Goal: Task Accomplishment & Management: Complete application form

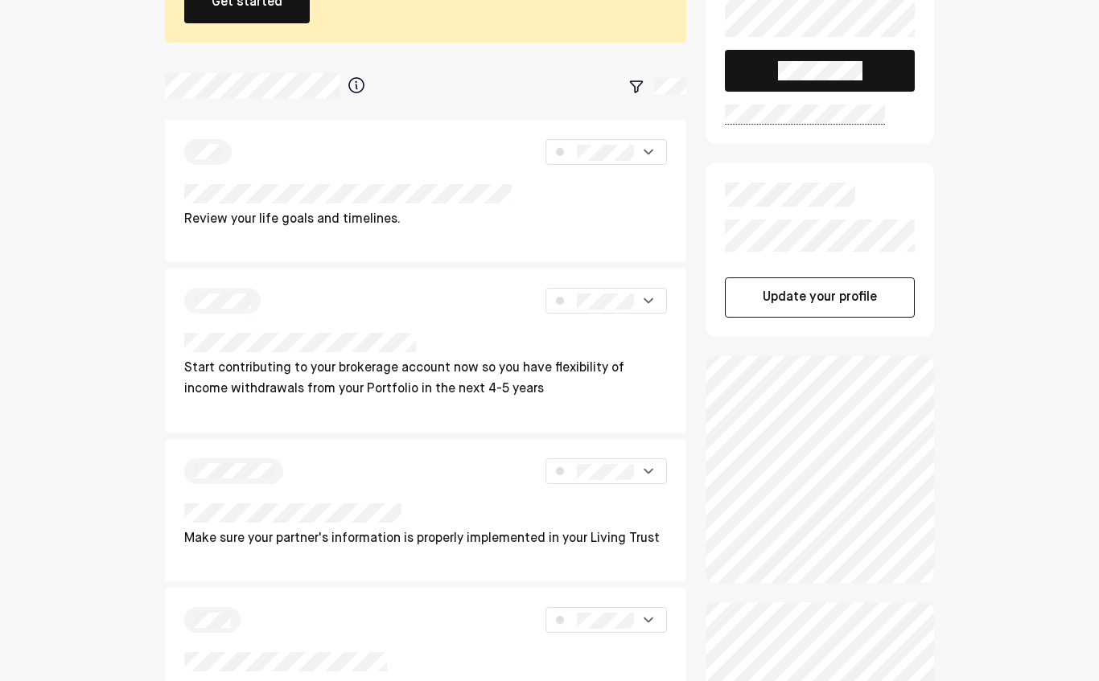
scroll to position [146, 0]
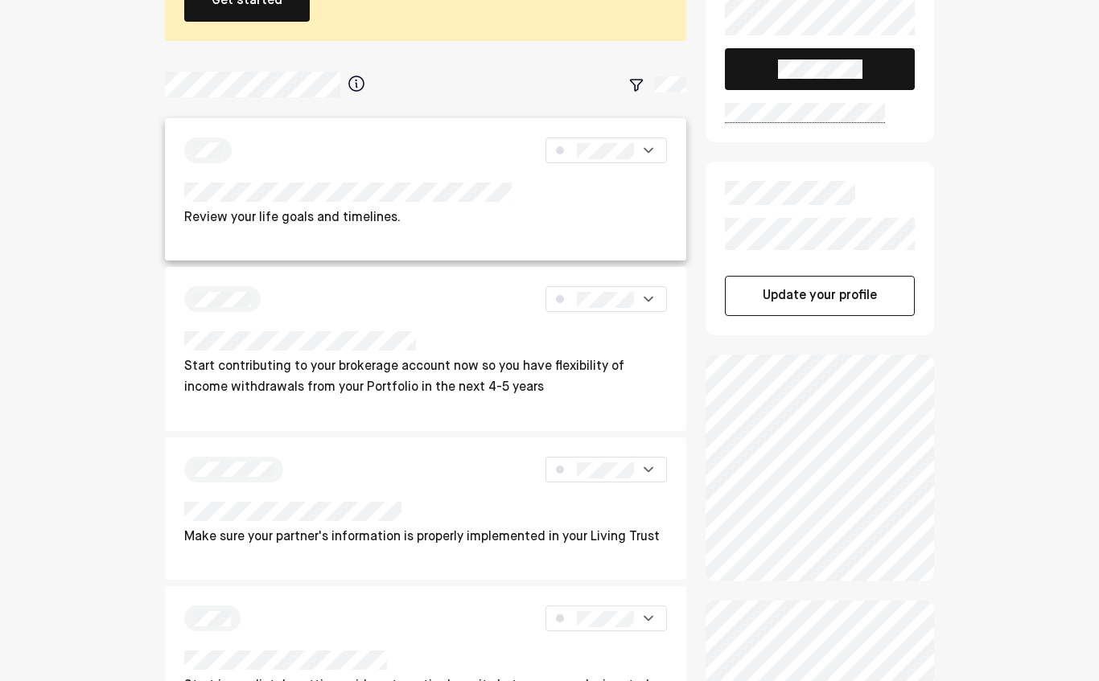
click at [185, 220] on p "Review your life goals and timelines." at bounding box center [347, 218] width 327 height 21
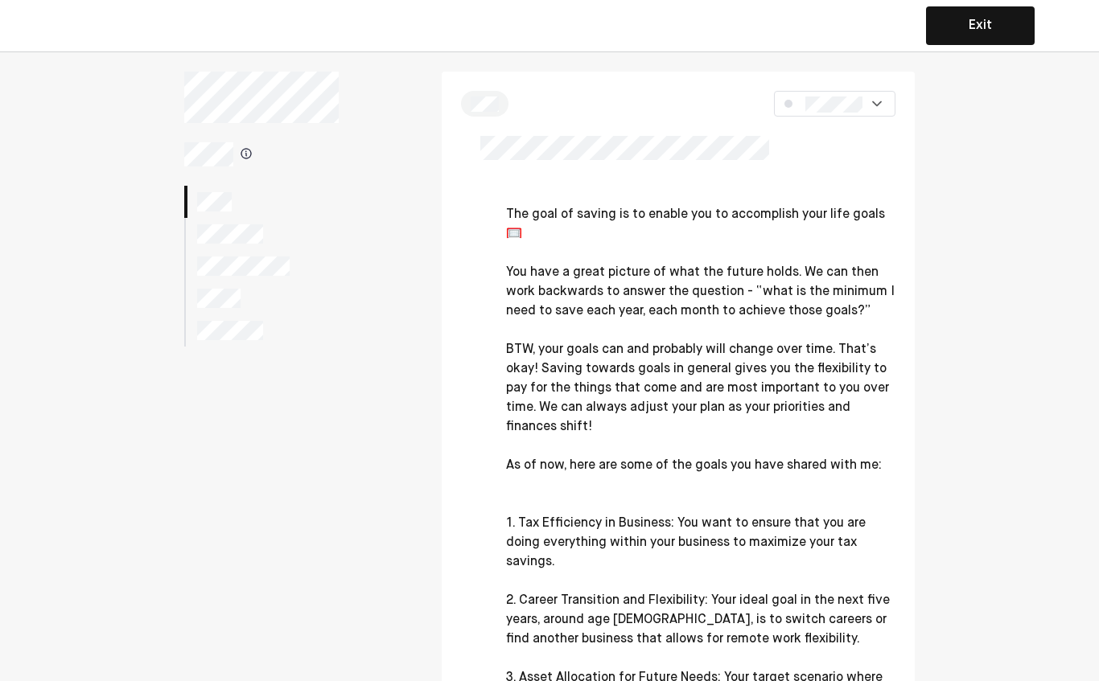
click at [884, 97] on img at bounding box center [877, 104] width 16 height 16
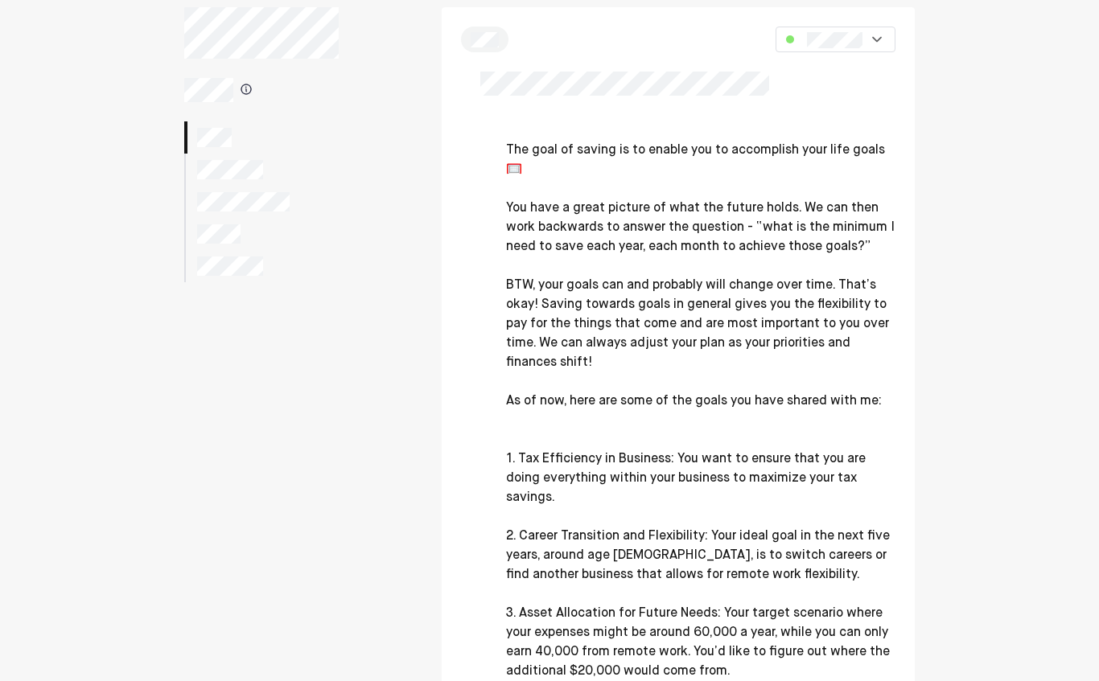
scroll to position [66, 0]
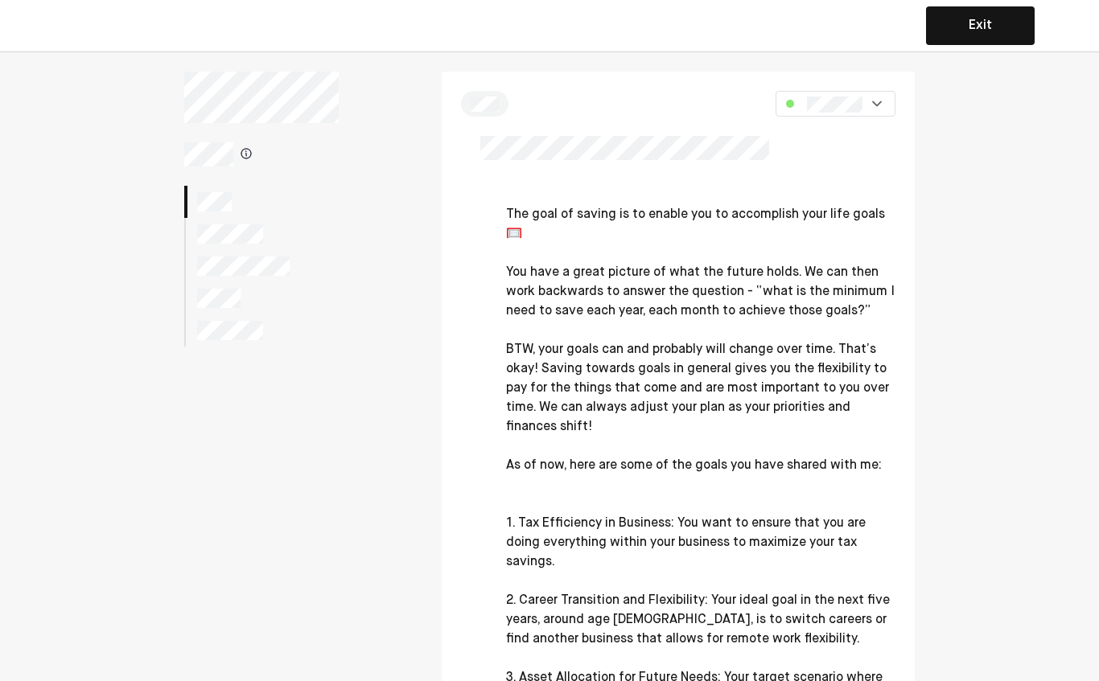
click at [862, 95] on div at bounding box center [835, 104] width 56 height 18
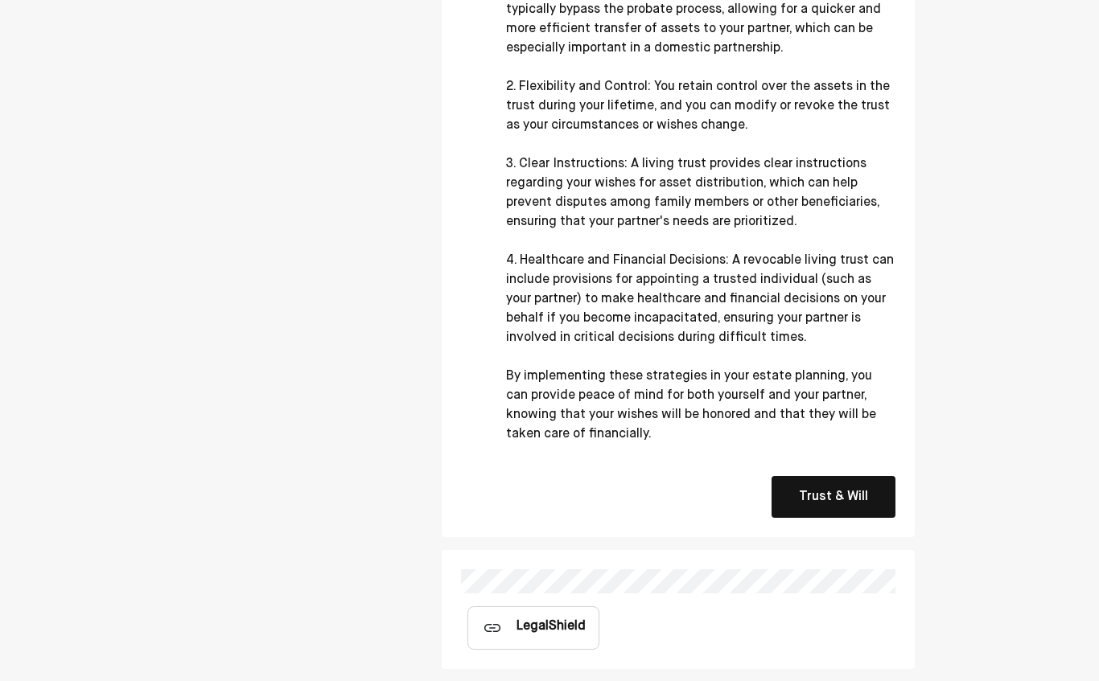
scroll to position [563, 0]
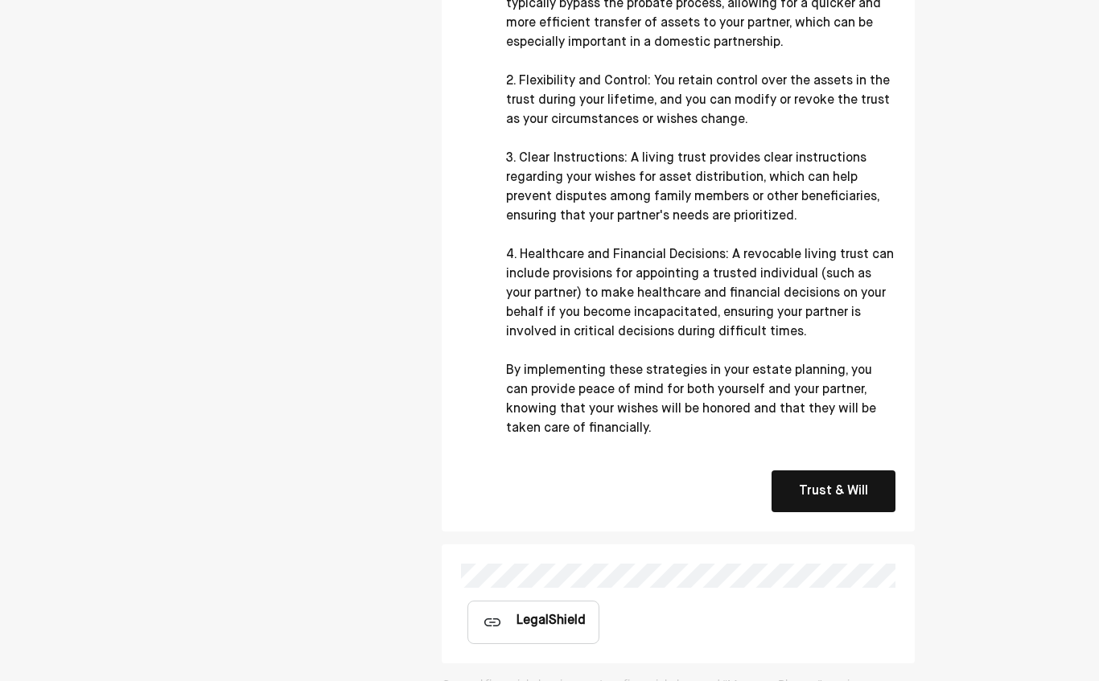
click at [860, 501] on button "Trust & Will" at bounding box center [833, 492] width 124 height 42
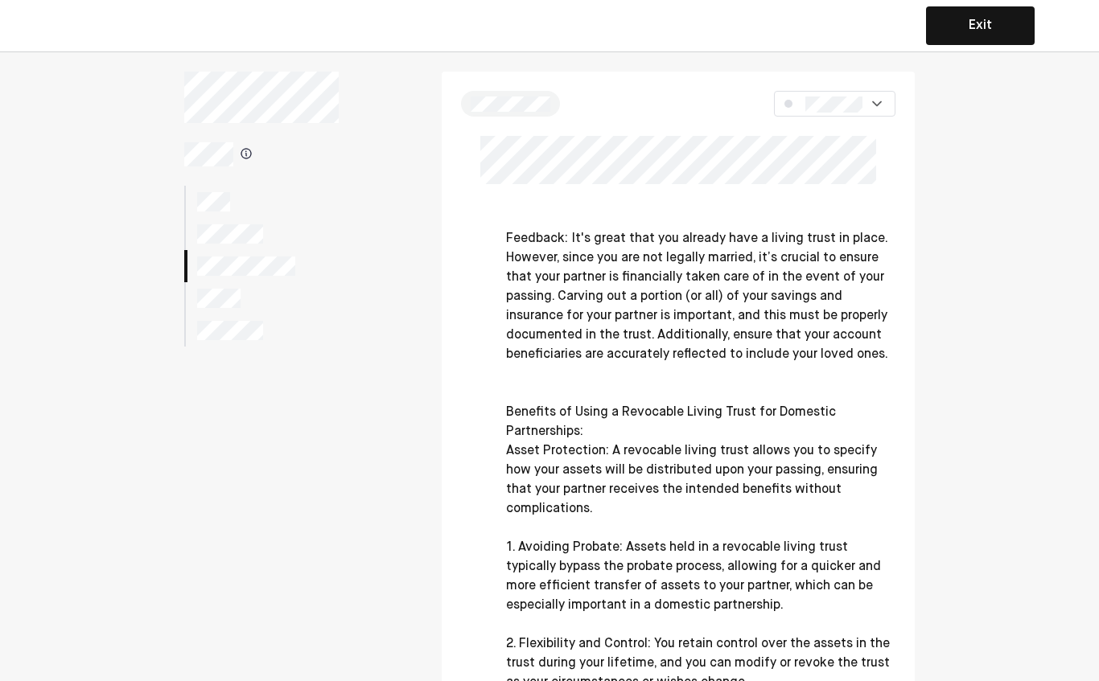
scroll to position [-1, 0]
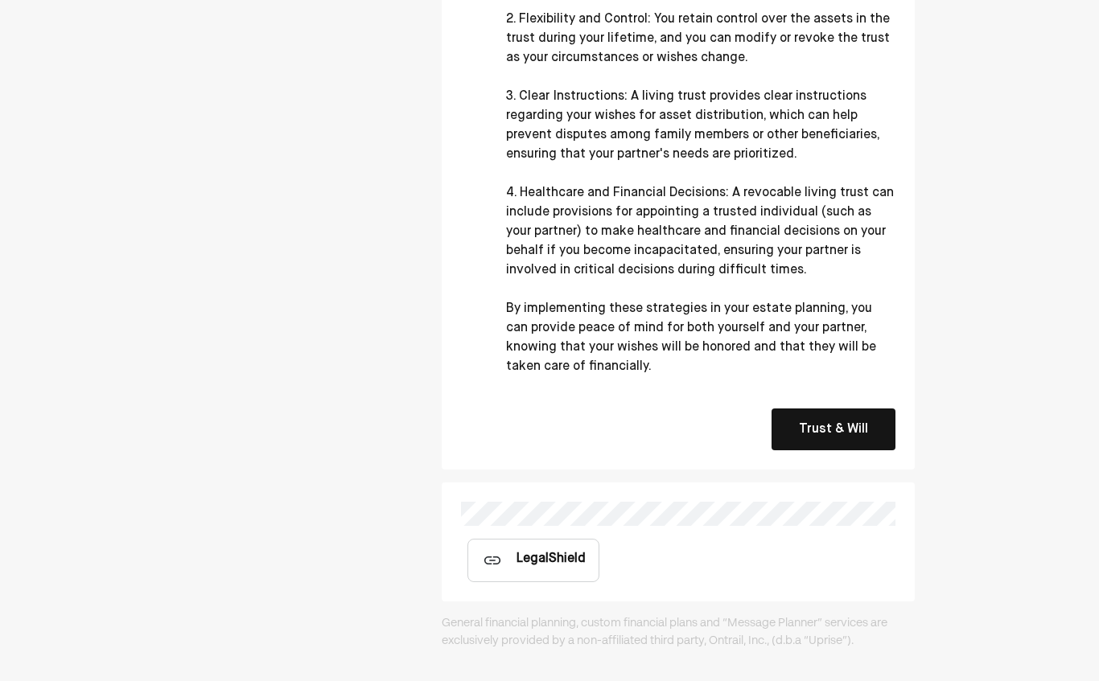
scroll to position [624, 0]
click at [553, 554] on div "LegalShield" at bounding box center [550, 559] width 69 height 19
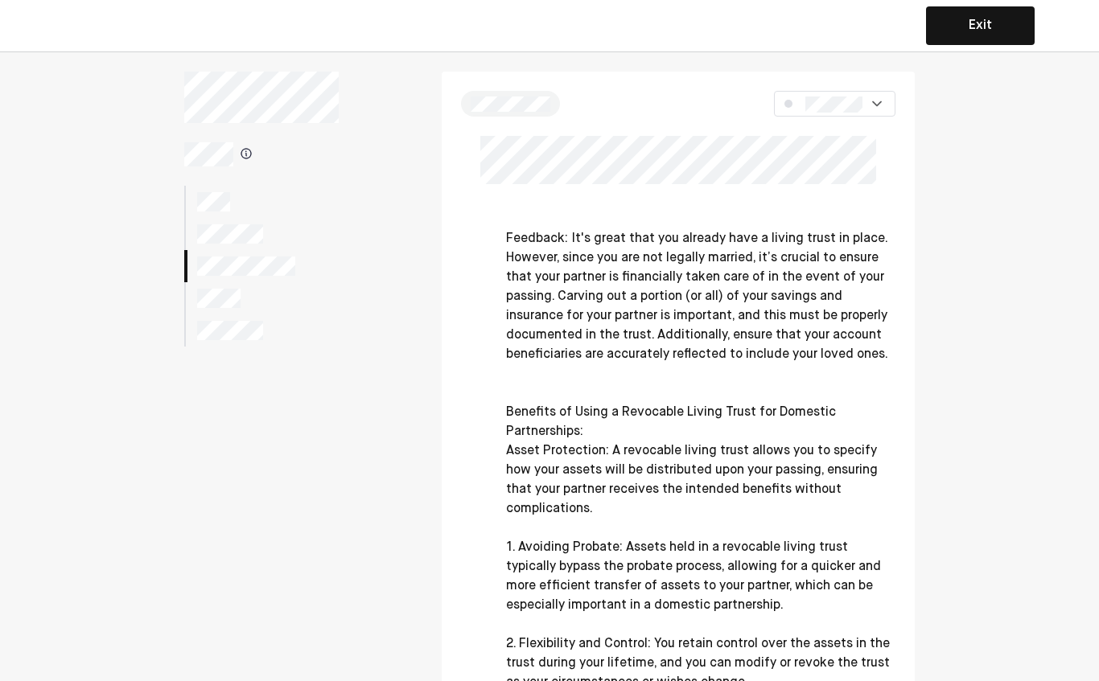
scroll to position [0, 0]
click at [865, 100] on div at bounding box center [834, 104] width 121 height 26
click at [241, 301] on div at bounding box center [261, 298] width 154 height 32
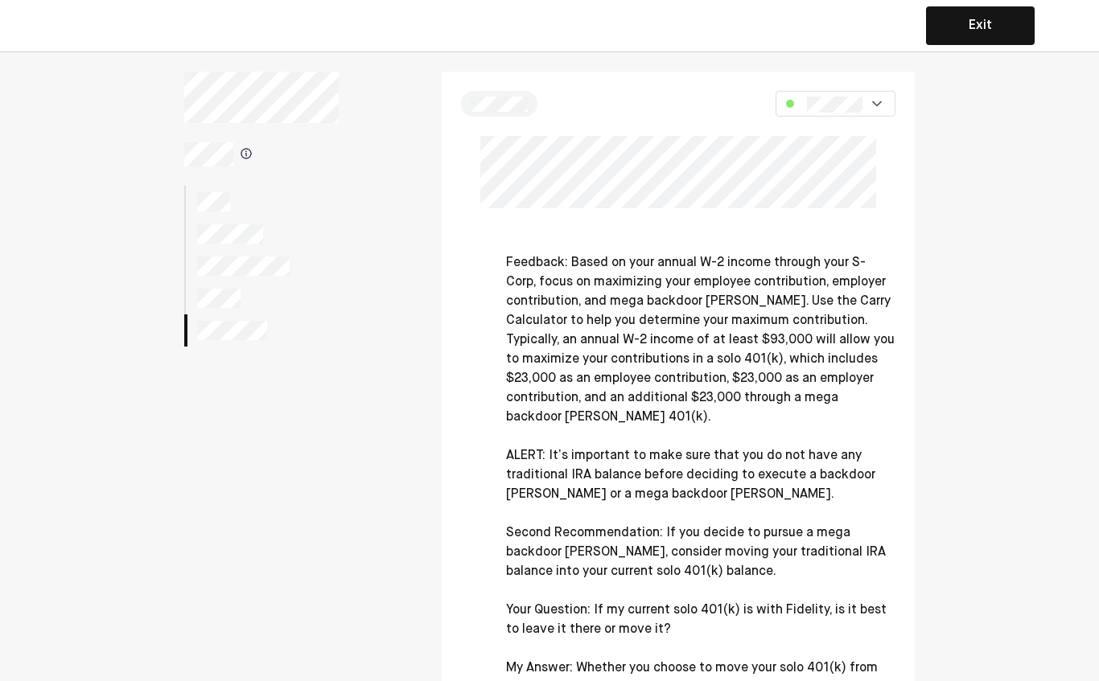
click at [208, 314] on div at bounding box center [261, 298] width 154 height 32
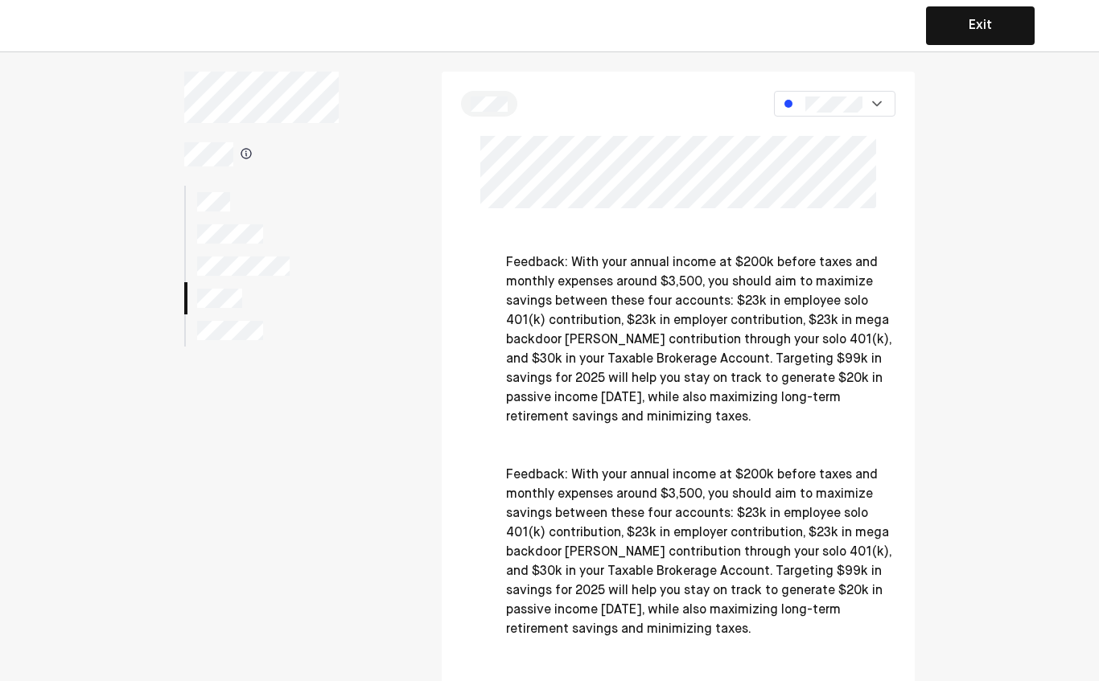
click at [869, 97] on img at bounding box center [877, 104] width 16 height 16
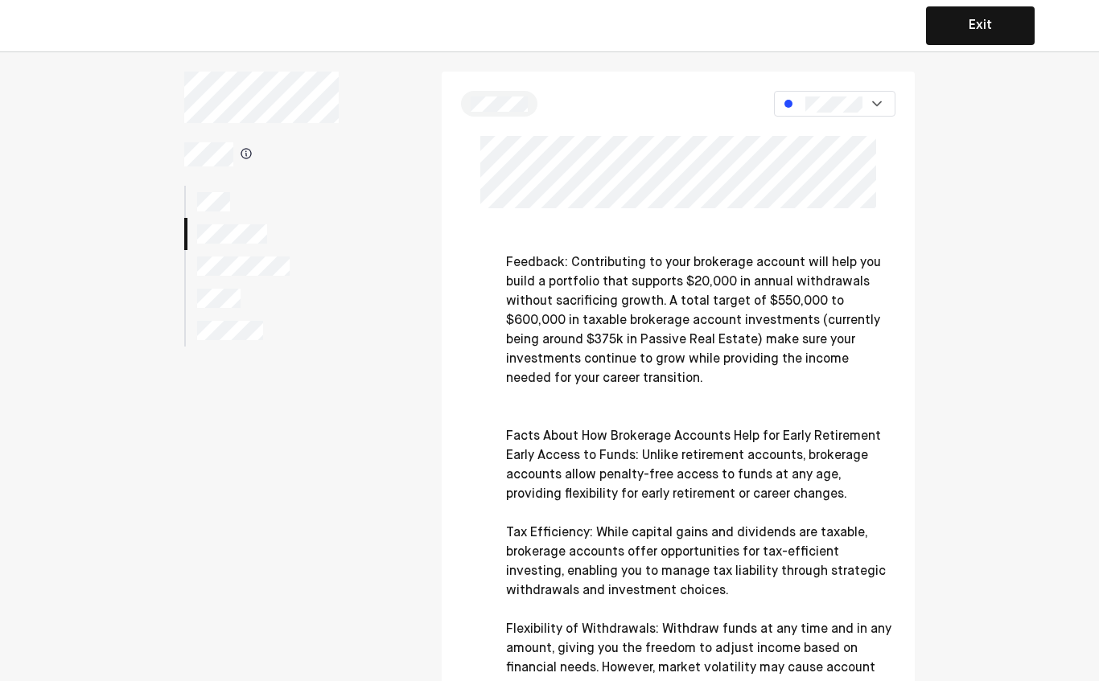
click at [981, 24] on button "Exit" at bounding box center [980, 25] width 109 height 39
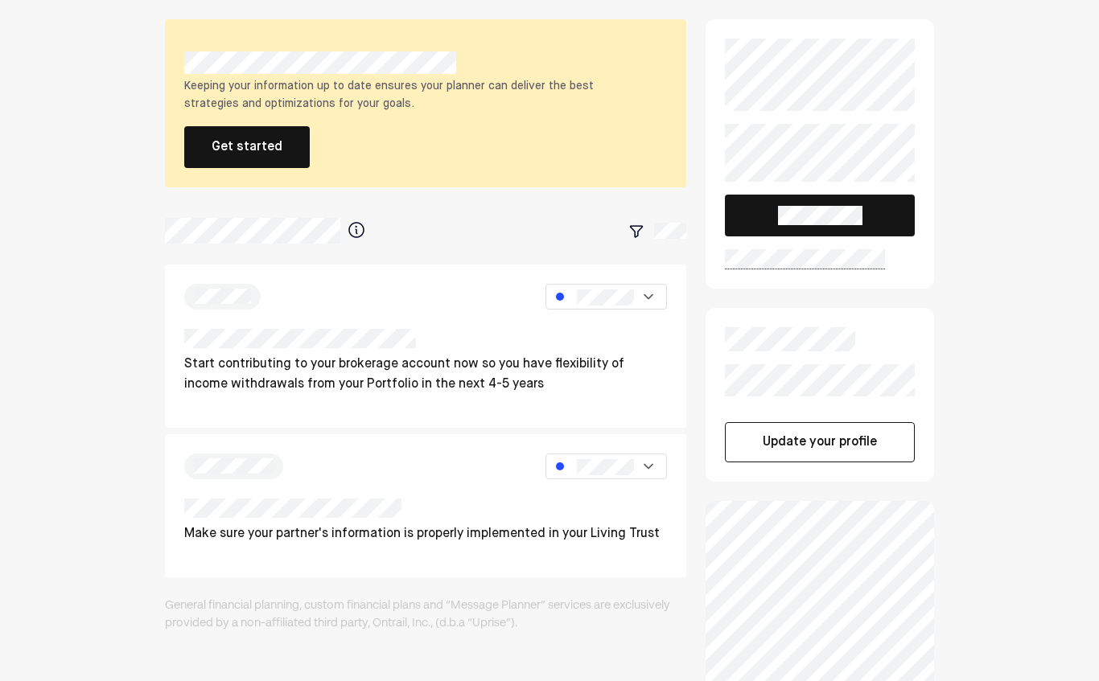
click at [193, 146] on button "Get started" at bounding box center [246, 147] width 125 height 42
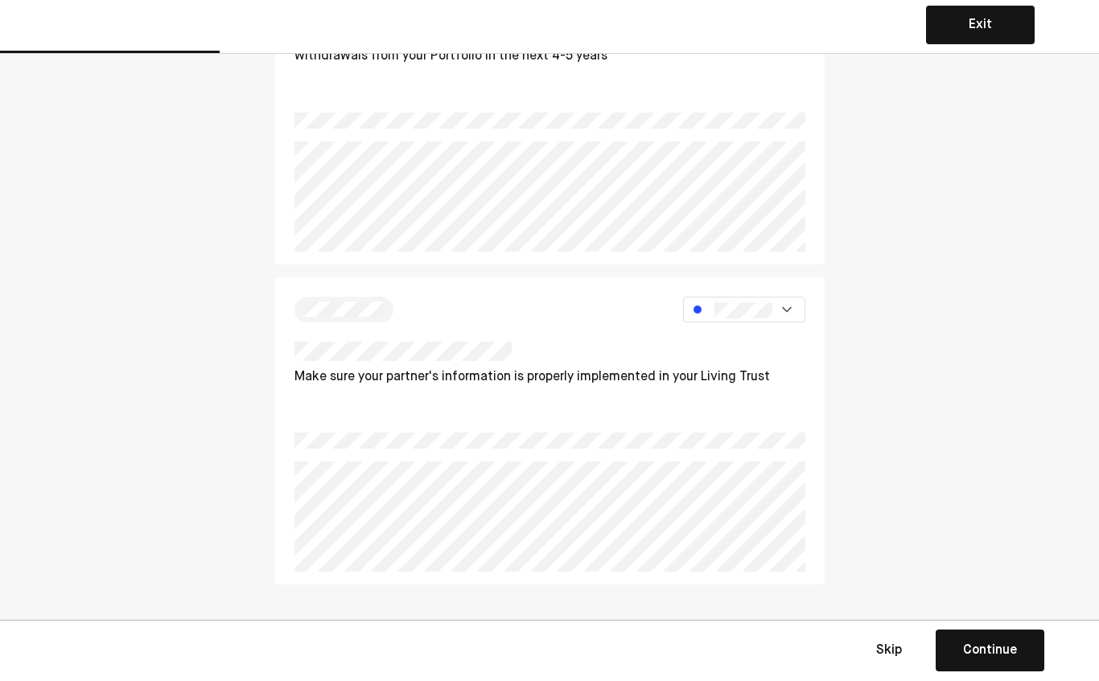
scroll to position [220, 0]
click at [787, 308] on img at bounding box center [787, 311] width 16 height 16
click at [1008, 653] on div "Continue" at bounding box center [990, 650] width 54 height 19
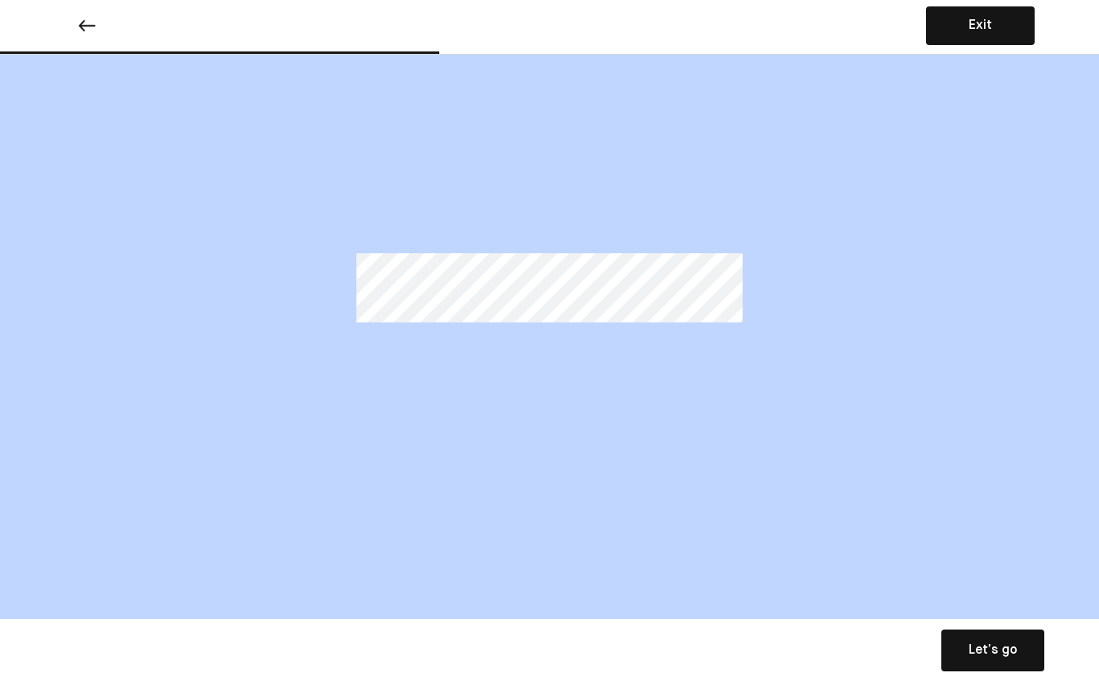
scroll to position [0, 0]
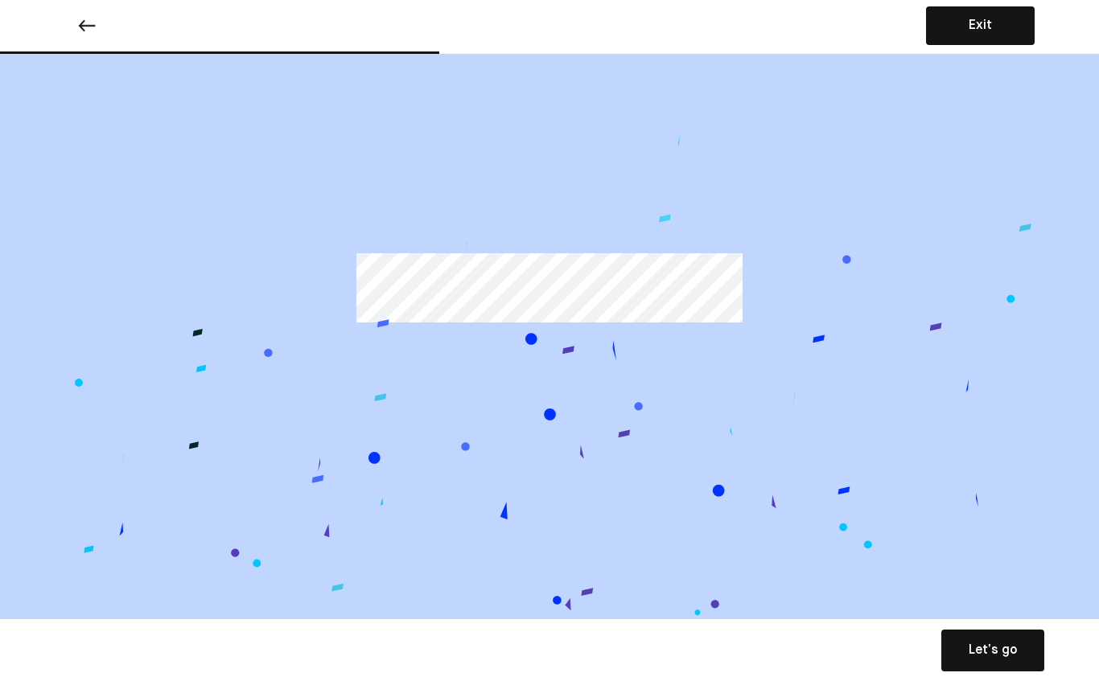
click at [1014, 650] on div "Let’s go" at bounding box center [992, 650] width 48 height 19
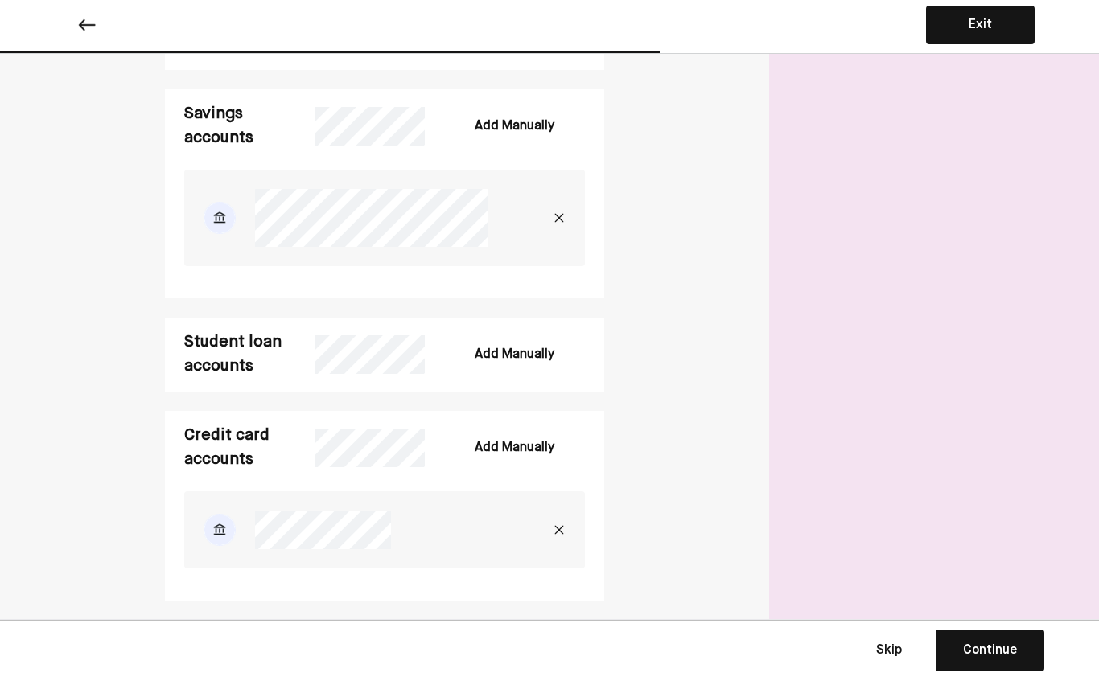
scroll to position [582, 0]
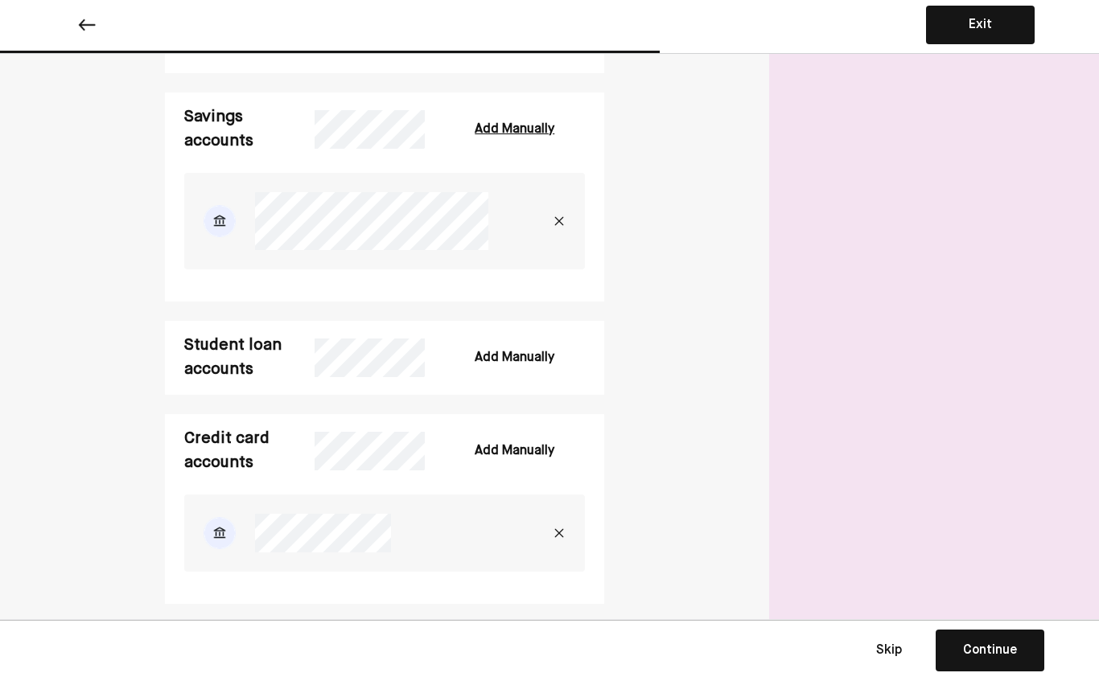
click at [522, 134] on div "Add Manually" at bounding box center [515, 129] width 80 height 19
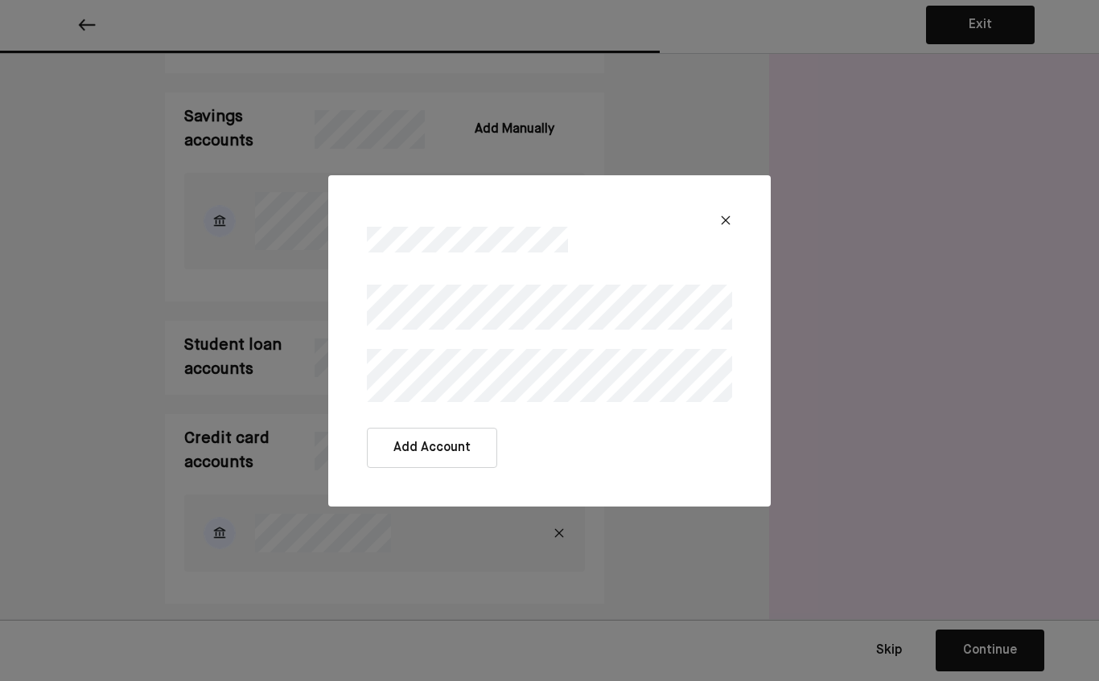
click at [720, 217] on img at bounding box center [725, 220] width 13 height 13
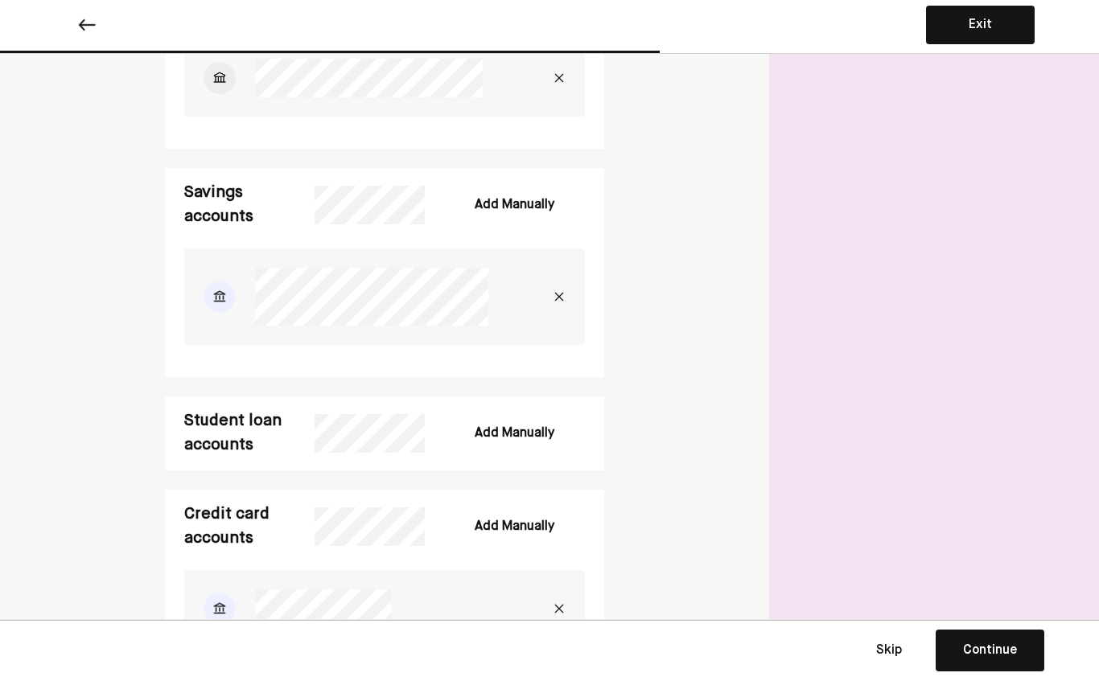
scroll to position [501, 0]
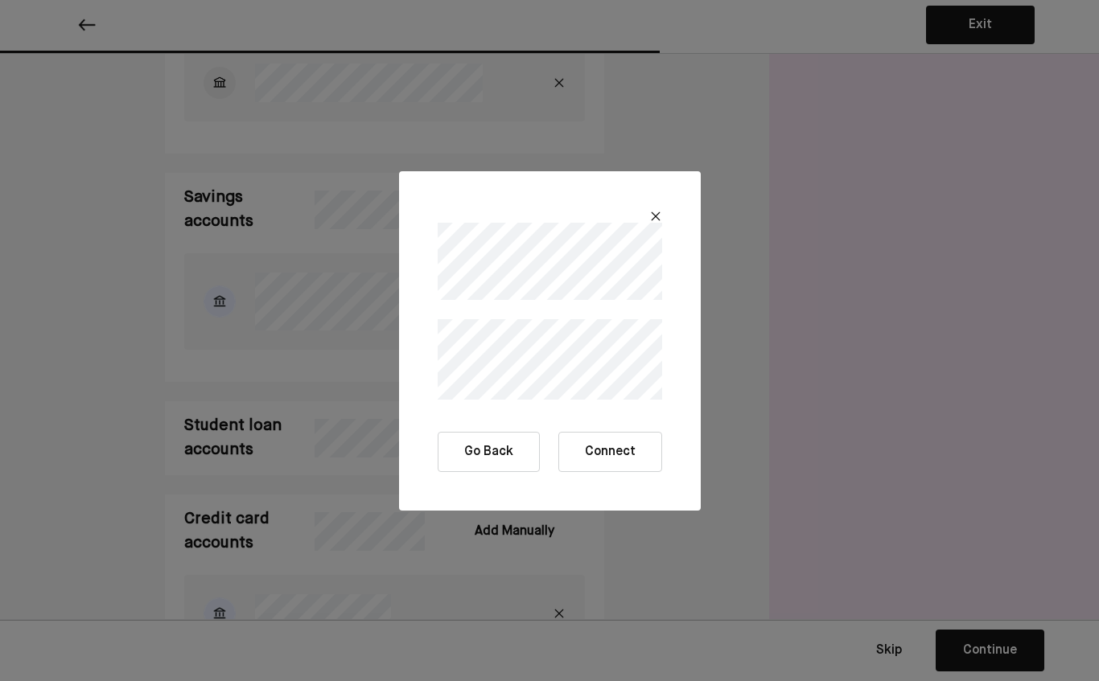
click at [600, 447] on button "Connect" at bounding box center [610, 452] width 104 height 40
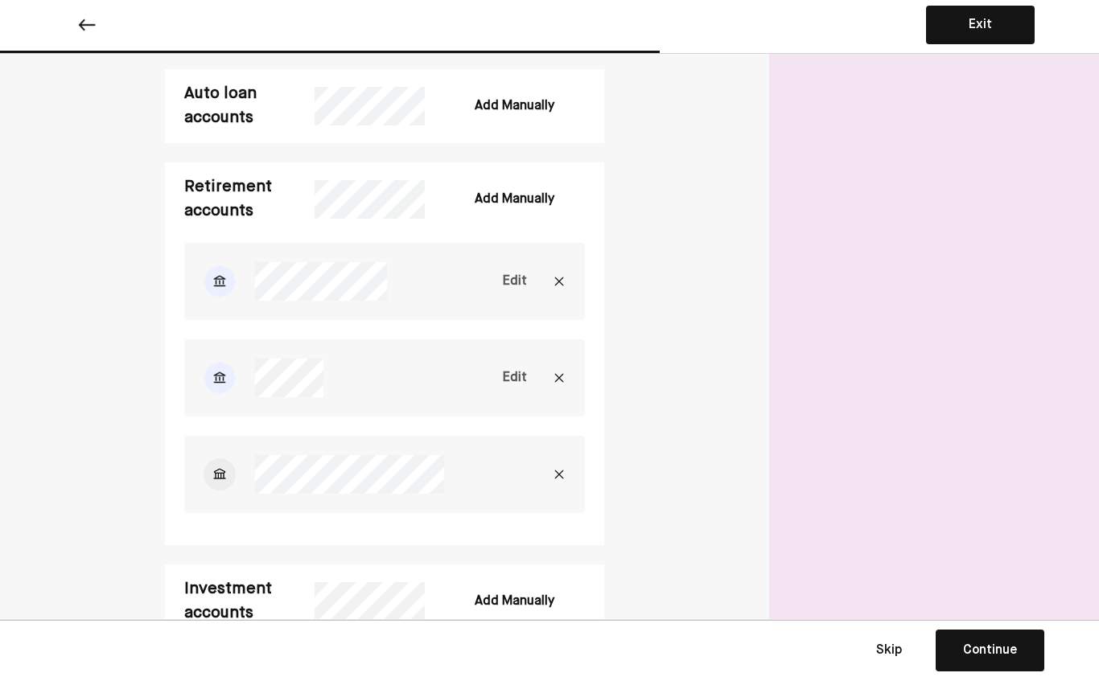
scroll to position [1539, 0]
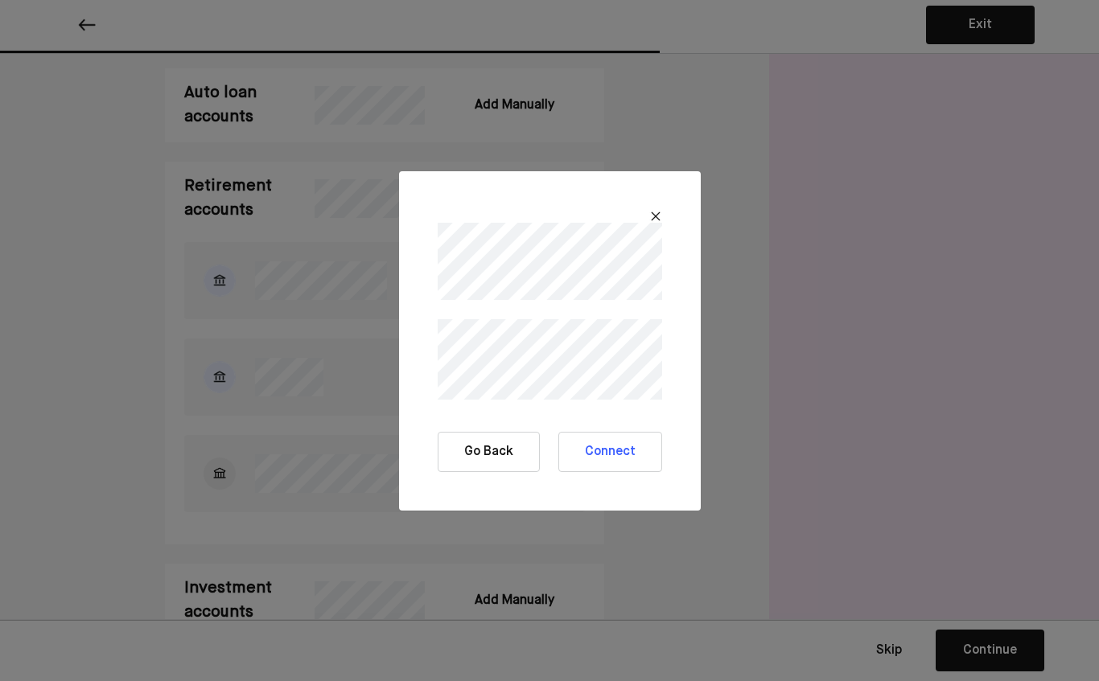
click at [660, 213] on img at bounding box center [655, 216] width 13 height 13
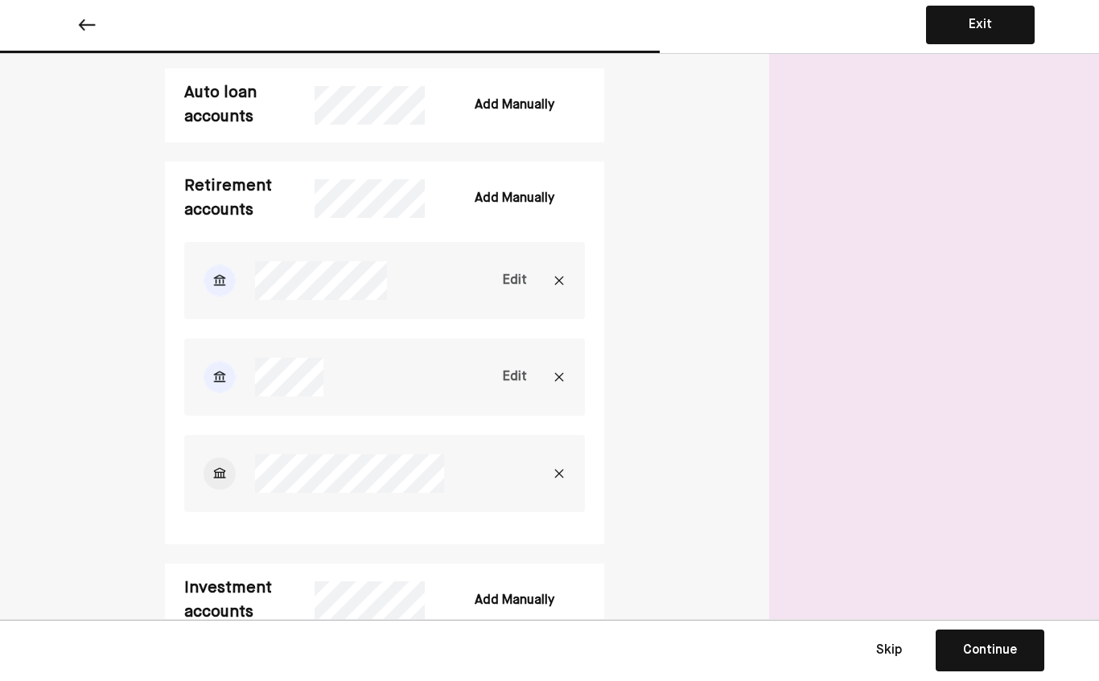
click at [417, 286] on div at bounding box center [334, 280] width 301 height 39
click at [520, 278] on div "Edit" at bounding box center [515, 280] width 24 height 19
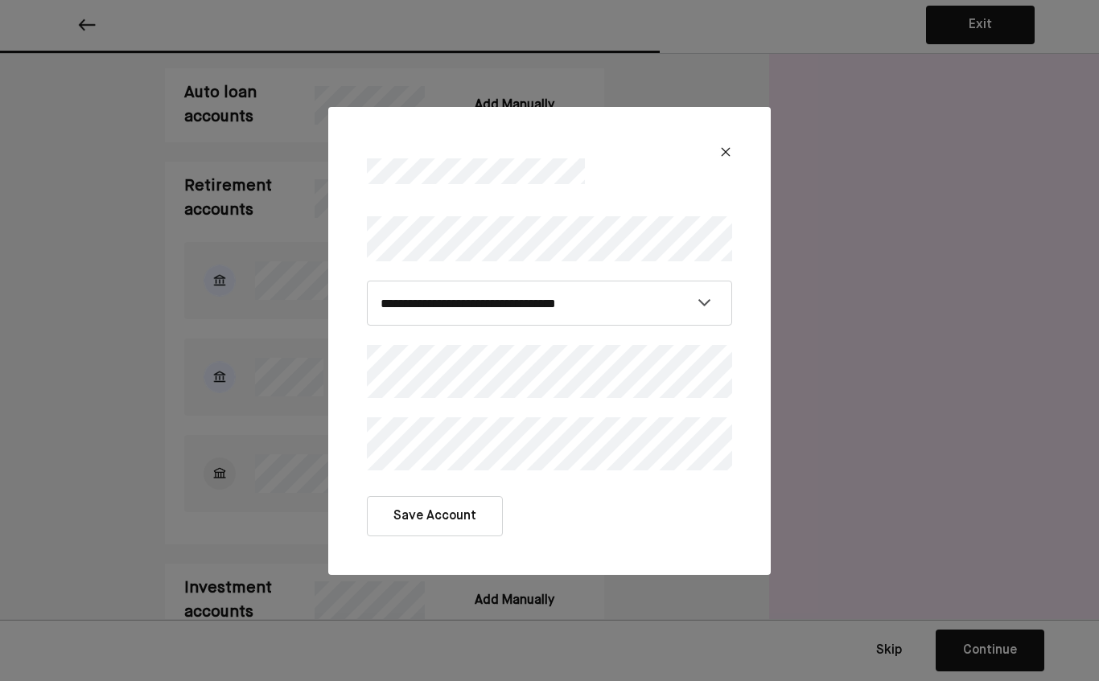
click at [738, 146] on div at bounding box center [549, 158] width 404 height 64
click at [725, 156] on img at bounding box center [725, 152] width 13 height 13
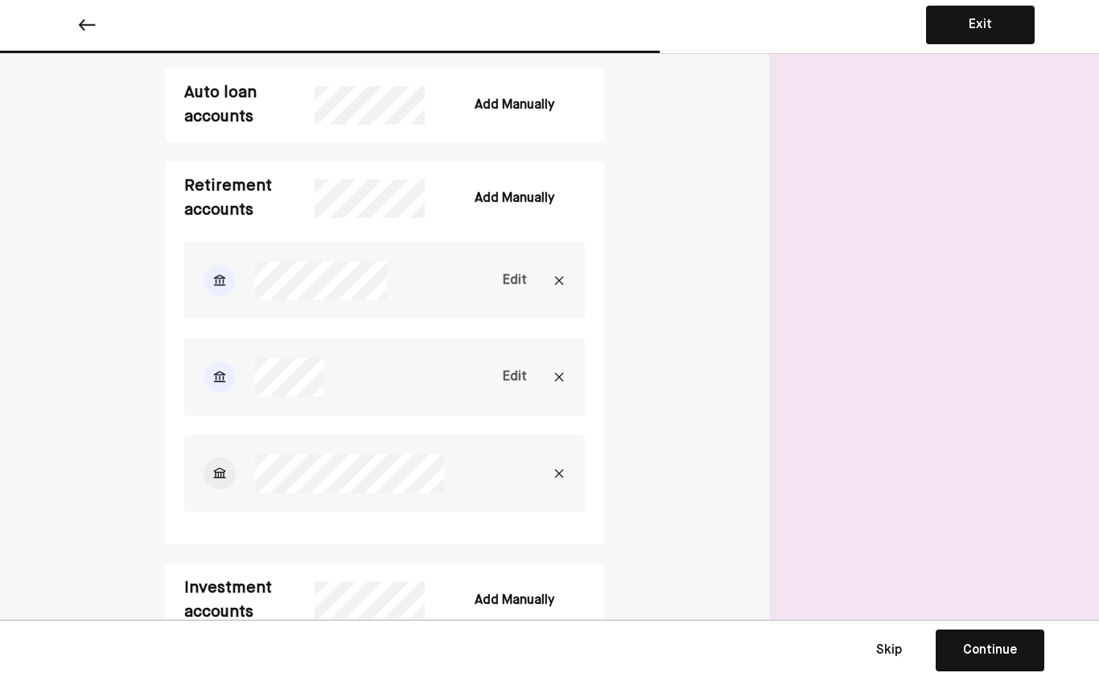
click at [556, 280] on img at bounding box center [559, 280] width 13 height 13
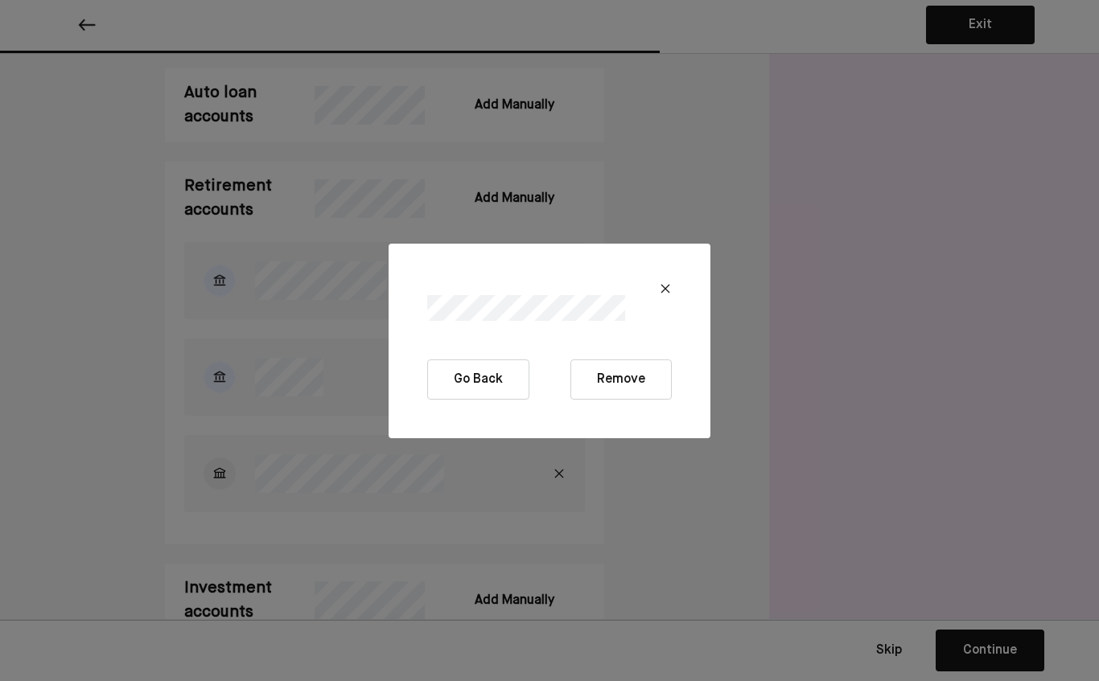
click at [621, 384] on button "Remove" at bounding box center [620, 380] width 101 height 40
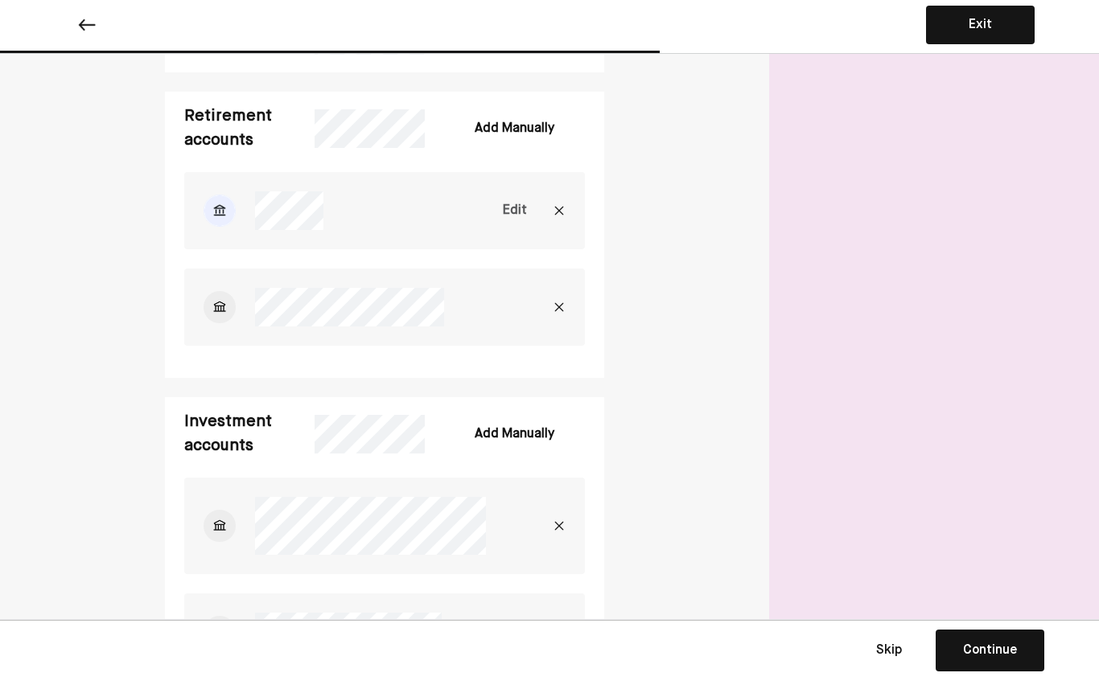
scroll to position [1617, 0]
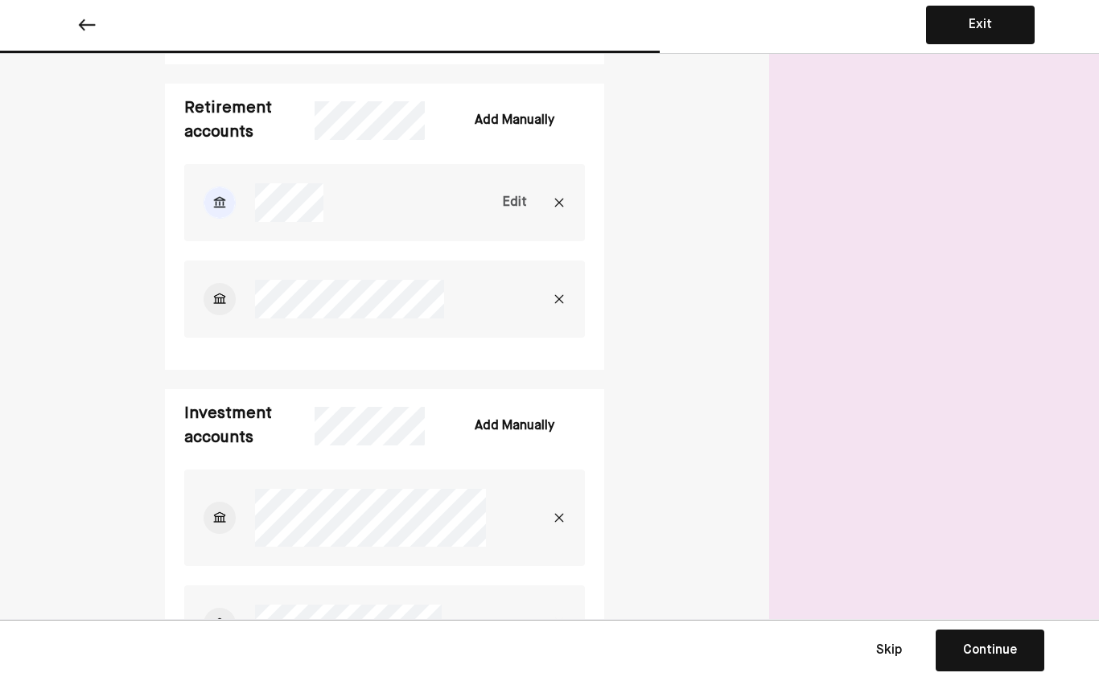
click at [447, 308] on div at bounding box center [334, 299] width 301 height 39
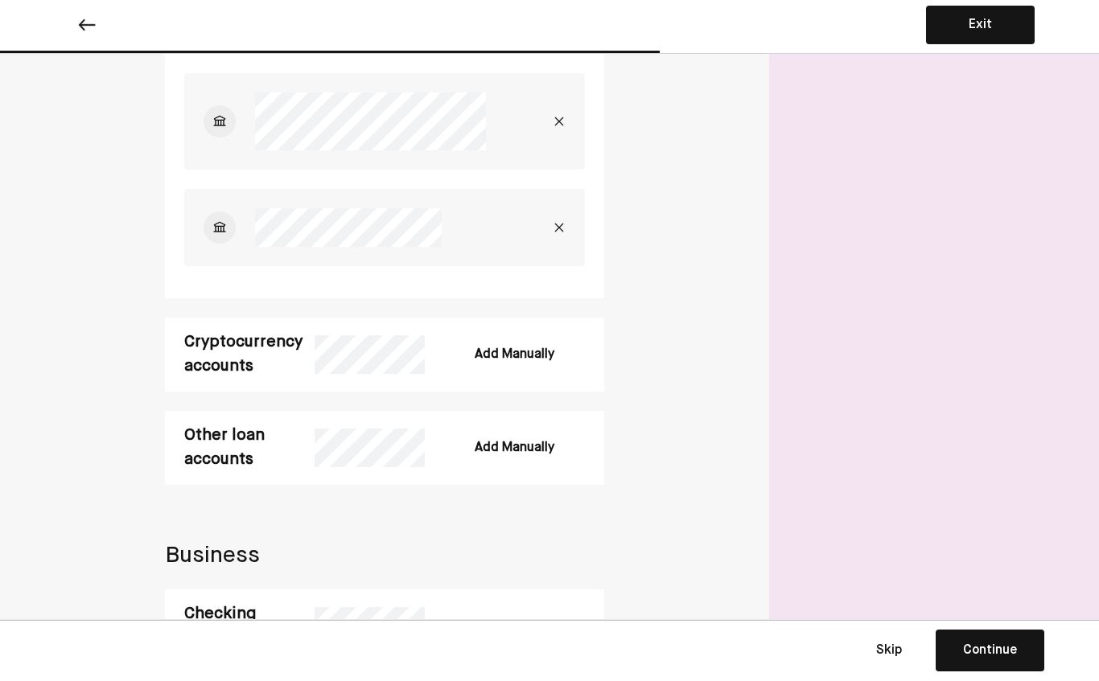
scroll to position [2019, 0]
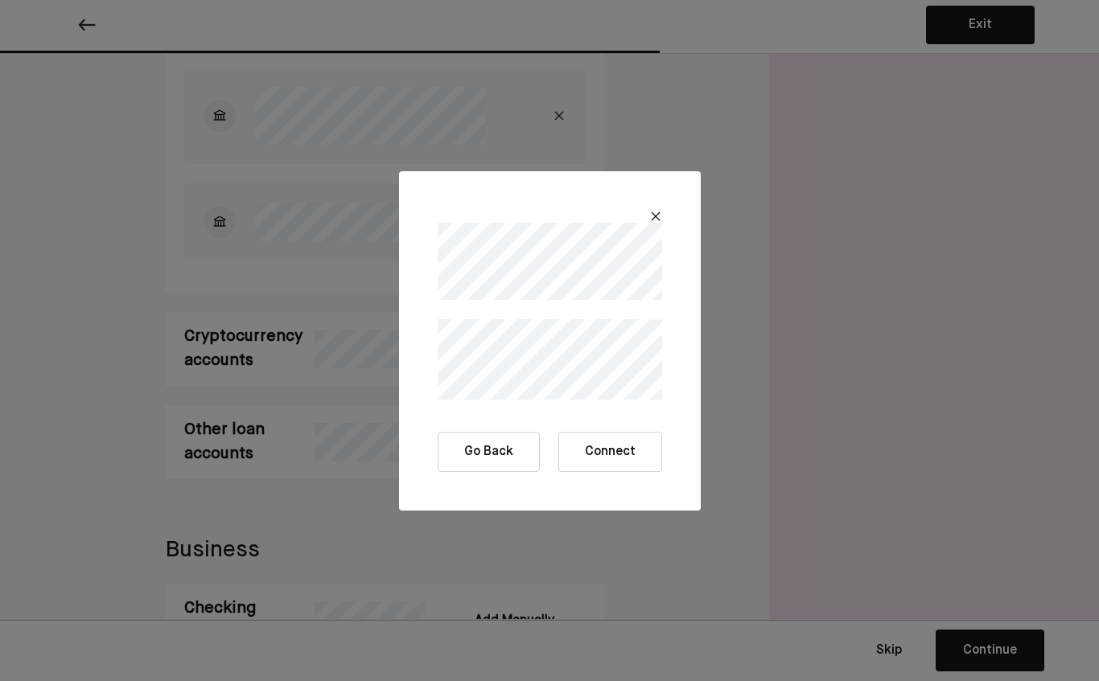
click at [625, 443] on button "Connect" at bounding box center [610, 452] width 104 height 40
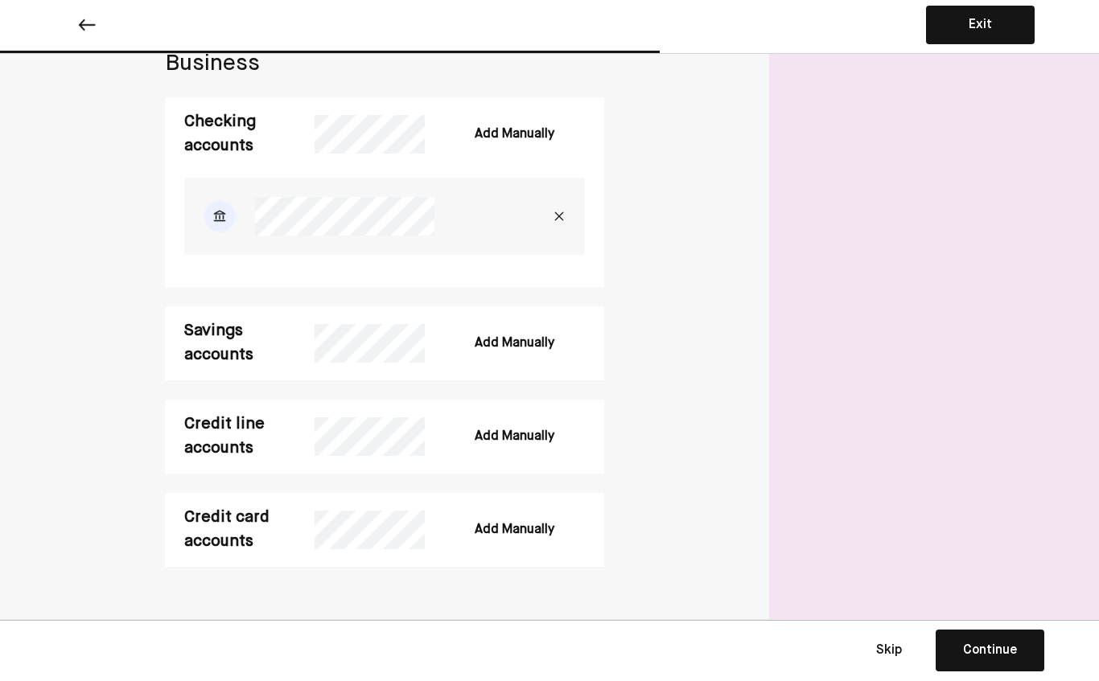
scroll to position [2505, 0]
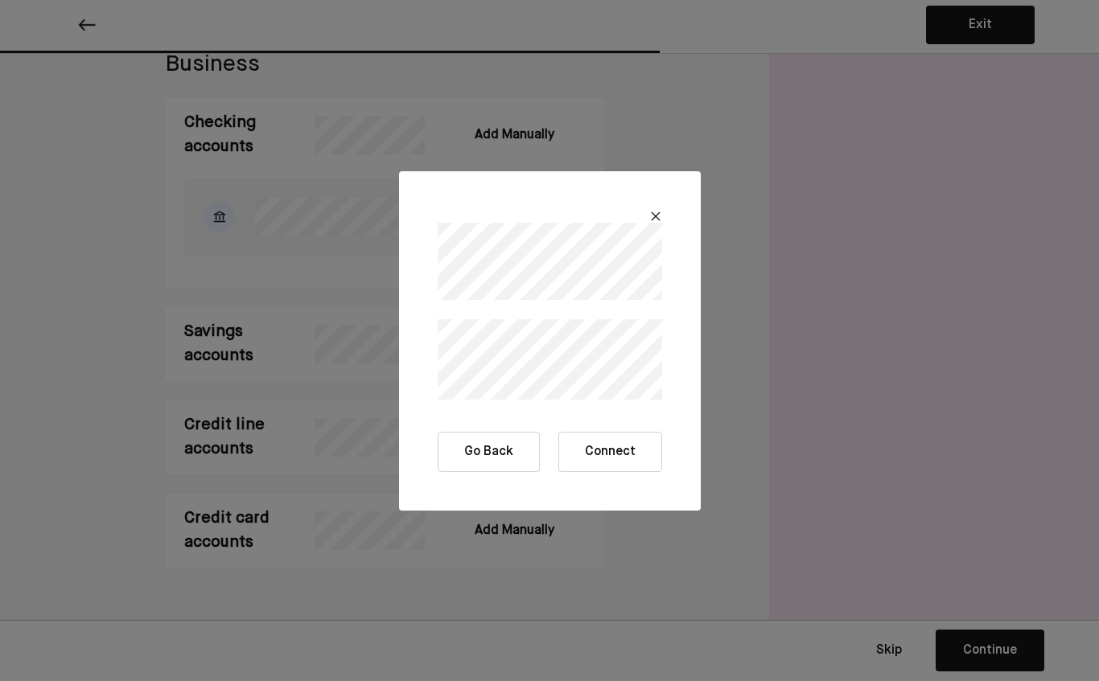
click at [611, 451] on button "Connect" at bounding box center [610, 452] width 104 height 40
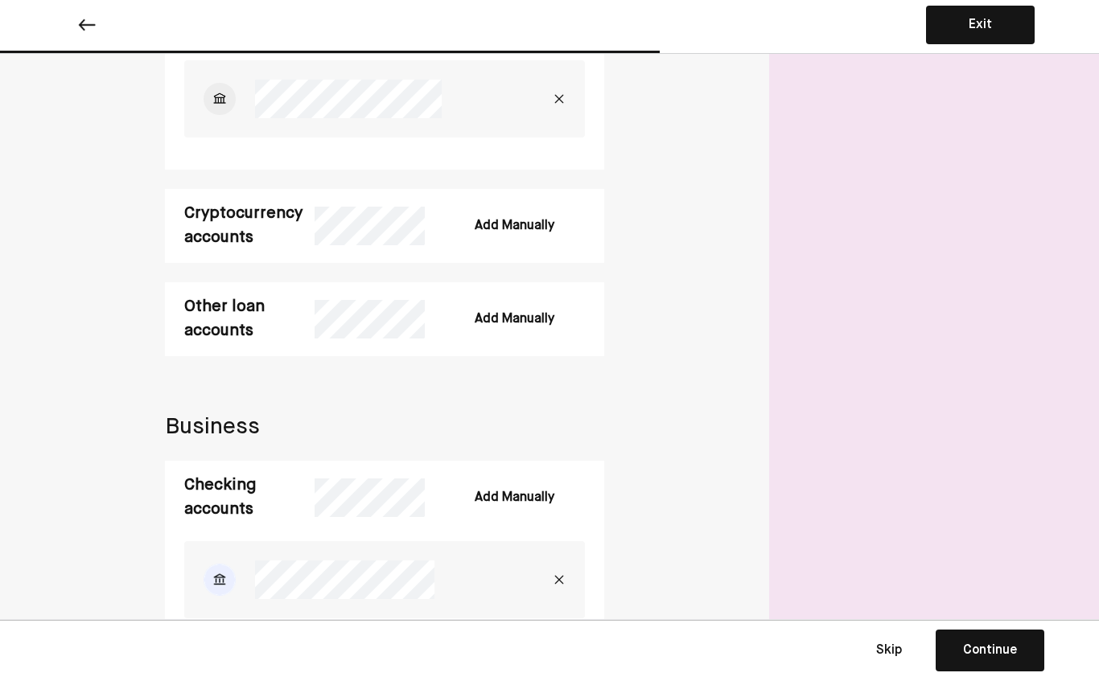
scroll to position [2146, 0]
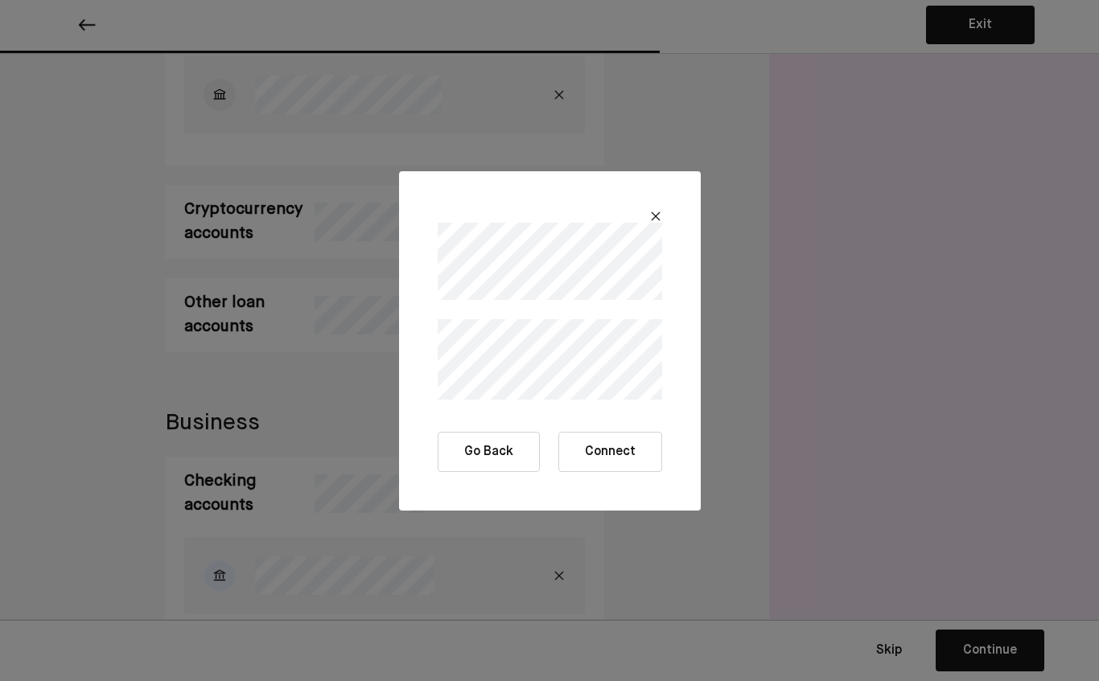
click at [612, 457] on button "Connect" at bounding box center [610, 452] width 104 height 40
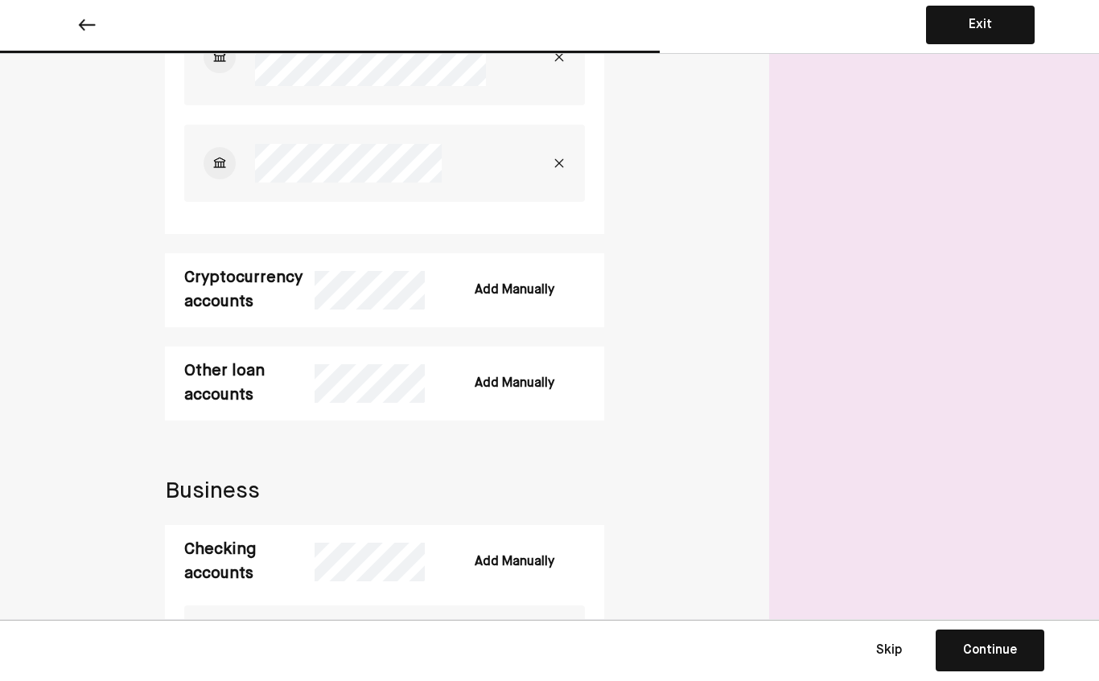
scroll to position [2075, 0]
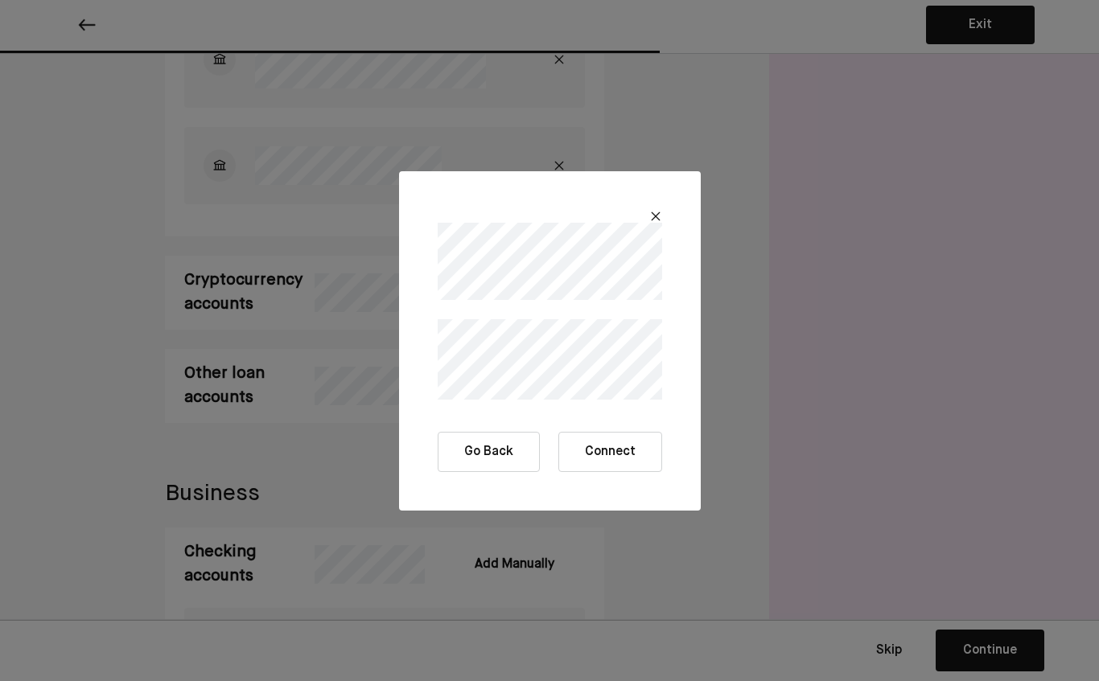
click at [602, 458] on button "Connect" at bounding box center [610, 452] width 104 height 40
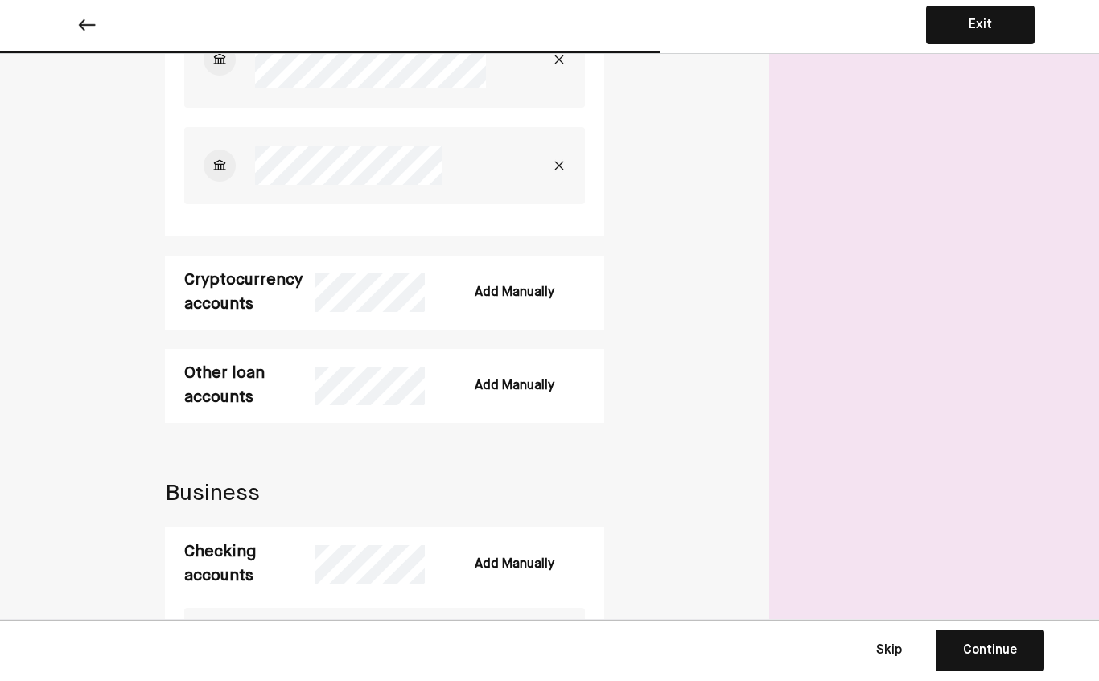
click at [534, 298] on div "Add Manually" at bounding box center [515, 292] width 80 height 19
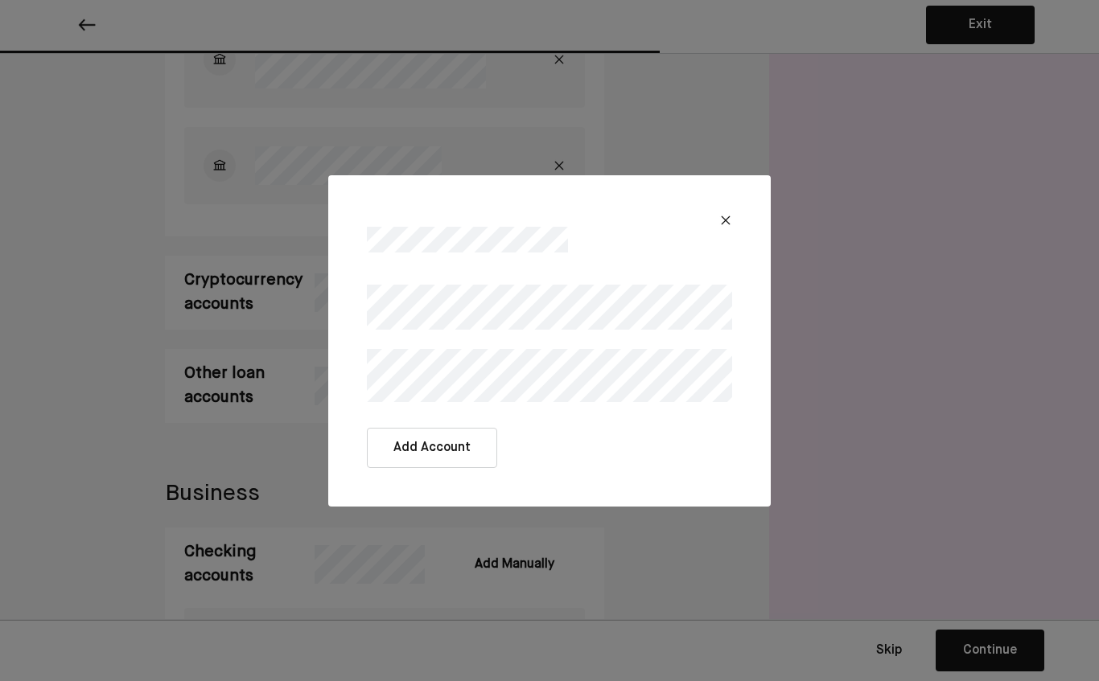
click at [720, 218] on img at bounding box center [725, 220] width 13 height 13
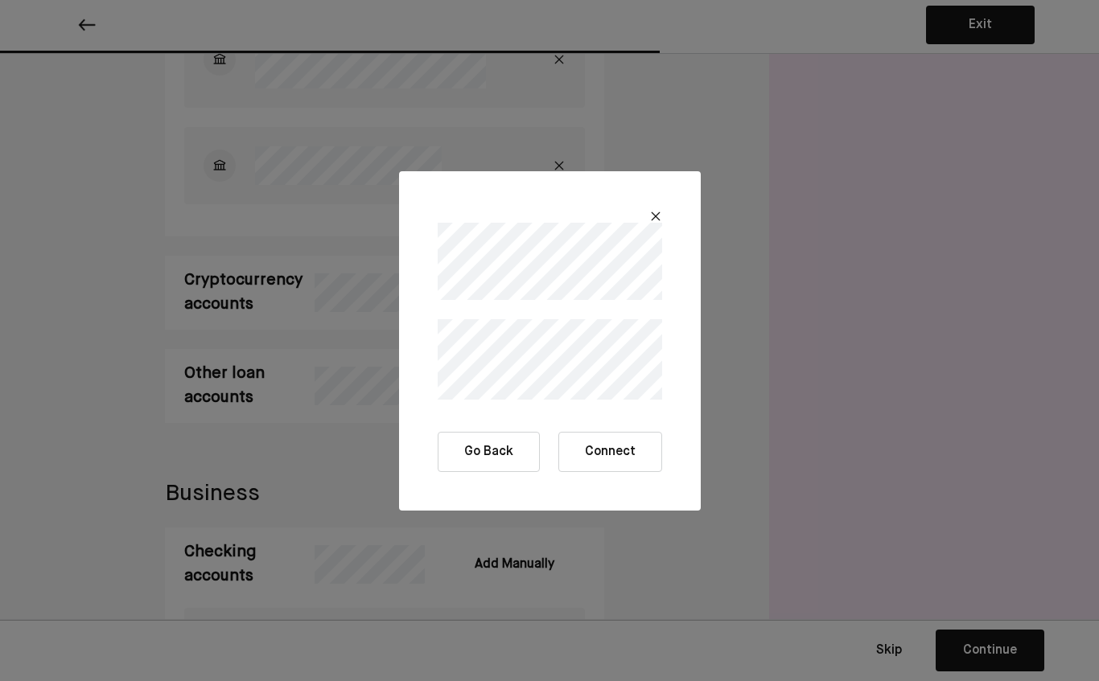
click at [630, 463] on button "Connect" at bounding box center [610, 452] width 104 height 40
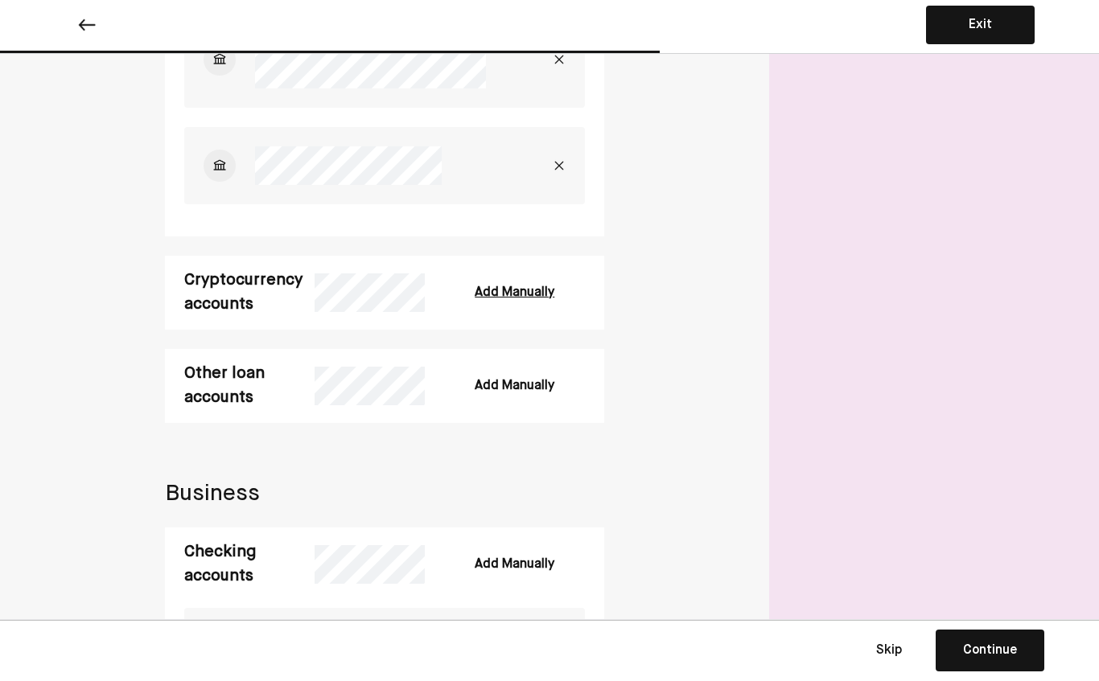
click at [502, 294] on div "Add Manually" at bounding box center [515, 292] width 80 height 19
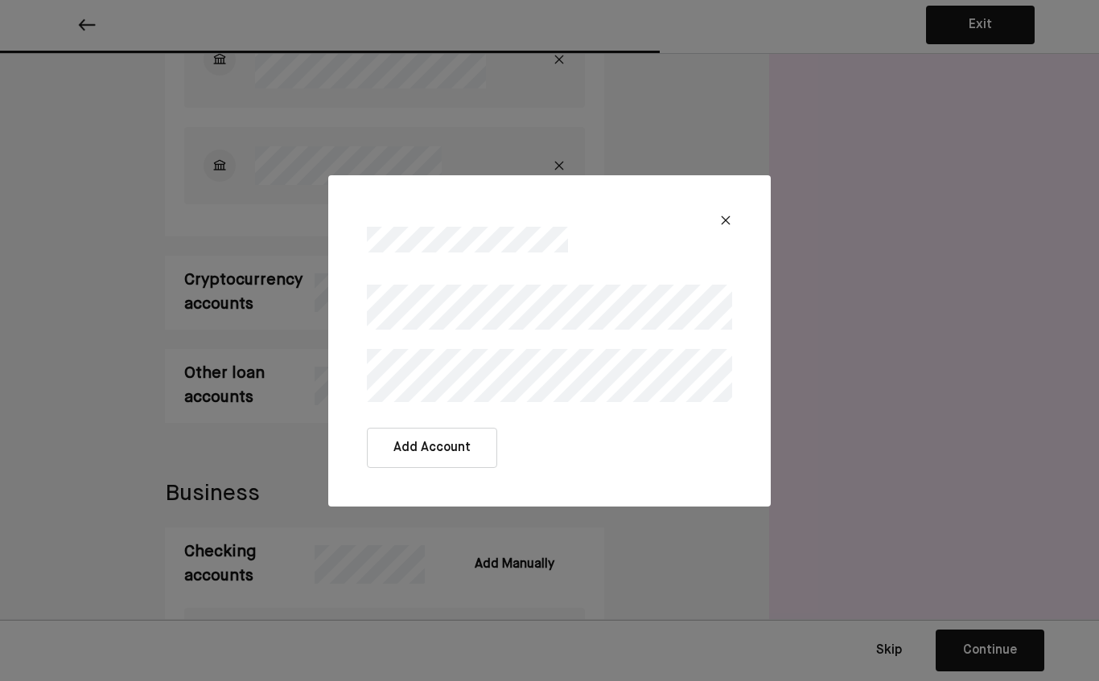
click at [450, 446] on button "Add Account" at bounding box center [432, 448] width 130 height 40
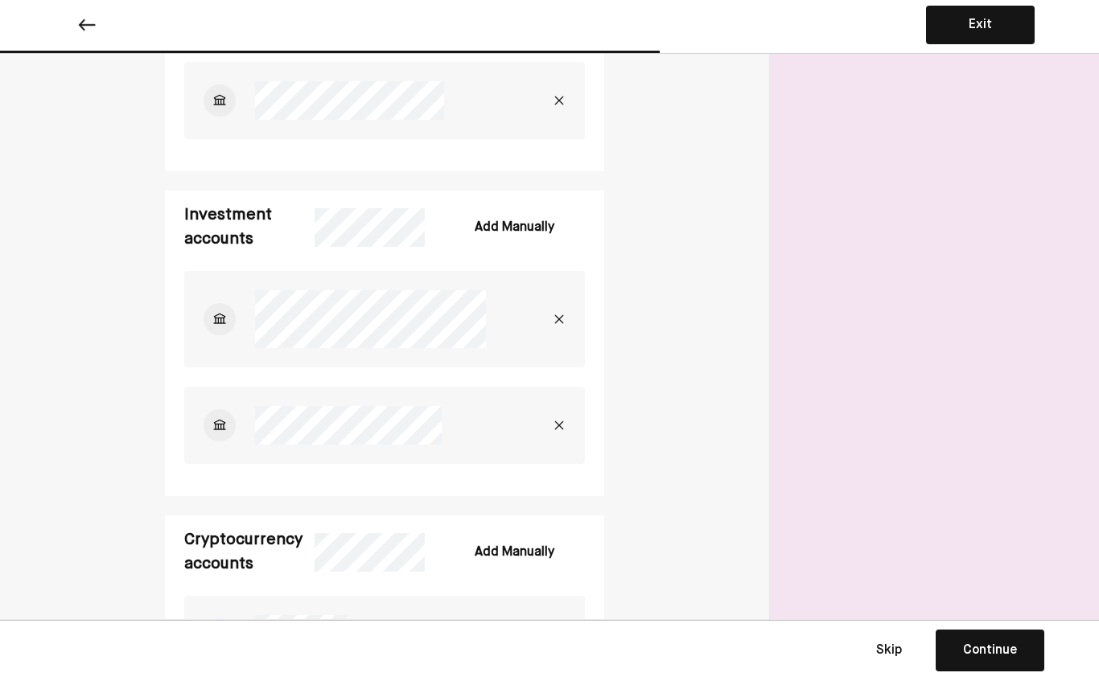
scroll to position [1815, 0]
click at [1010, 646] on div "Continue" at bounding box center [990, 650] width 54 height 19
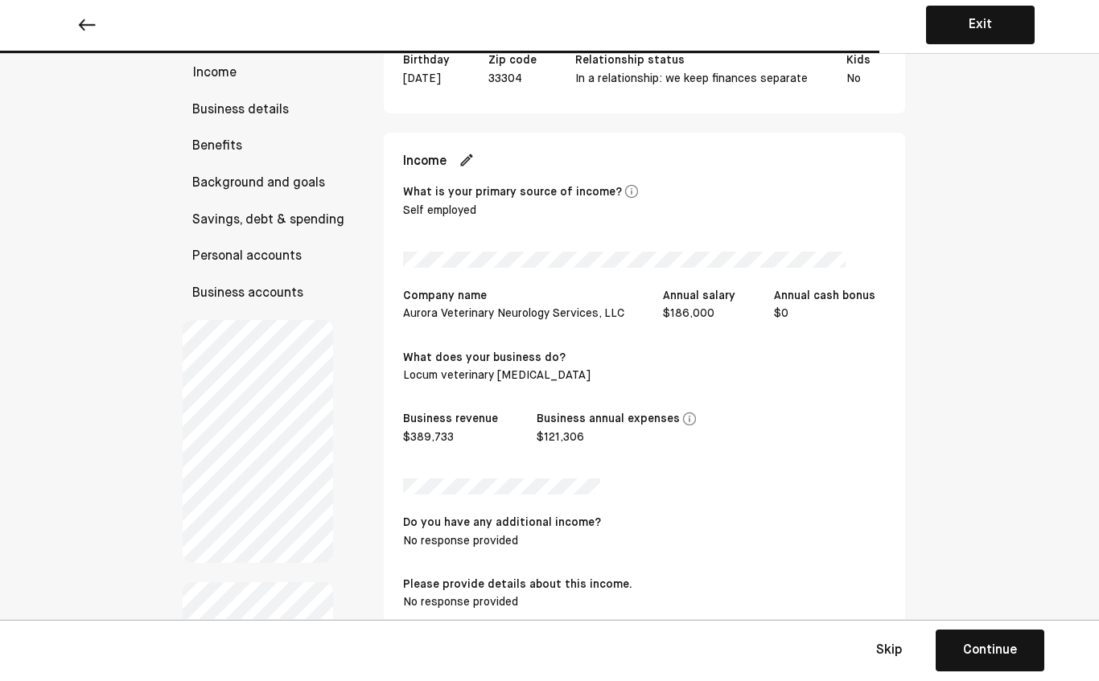
scroll to position [155, 0]
click at [475, 169] on img at bounding box center [466, 161] width 16 height 16
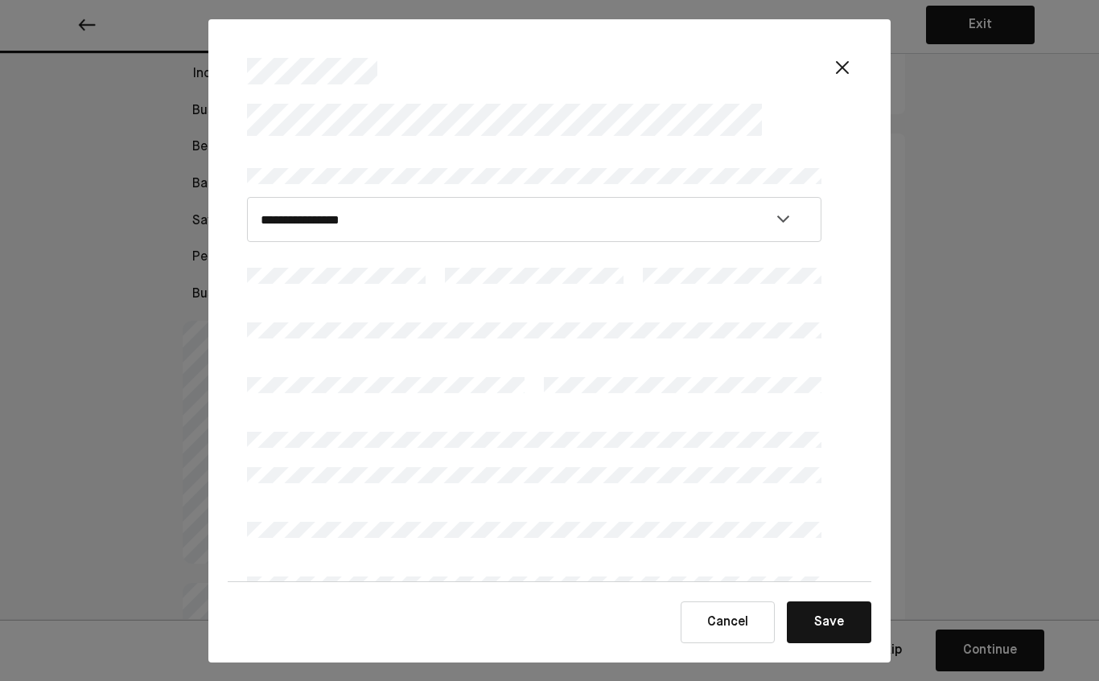
select select "**********"
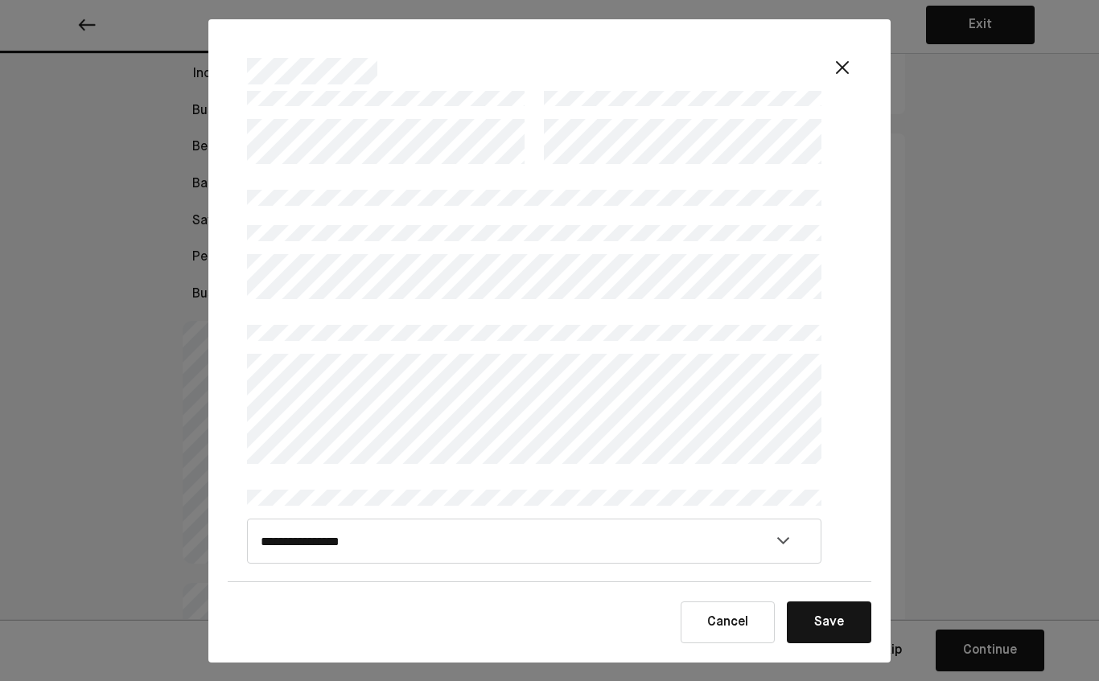
scroll to position [442, 0]
click at [783, 532] on select "**********" at bounding box center [534, 541] width 574 height 45
select select "******"
click at [832, 618] on button "Save" at bounding box center [829, 623] width 84 height 42
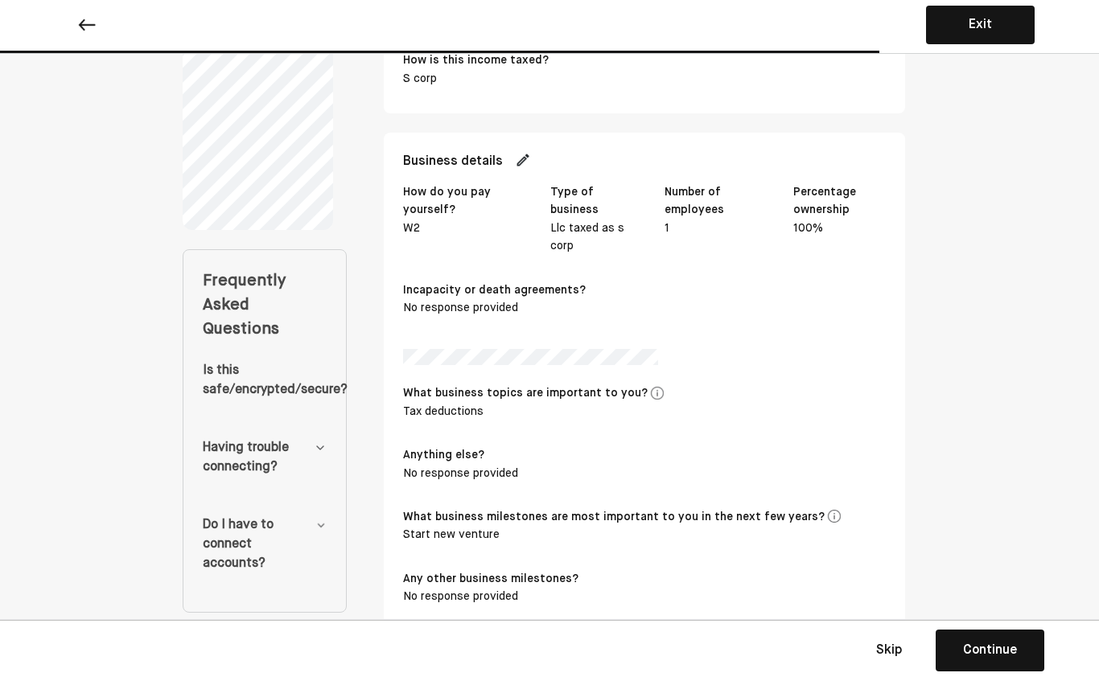
scroll to position [722, 2]
click at [529, 170] on img at bounding box center [521, 162] width 16 height 16
select select "**********"
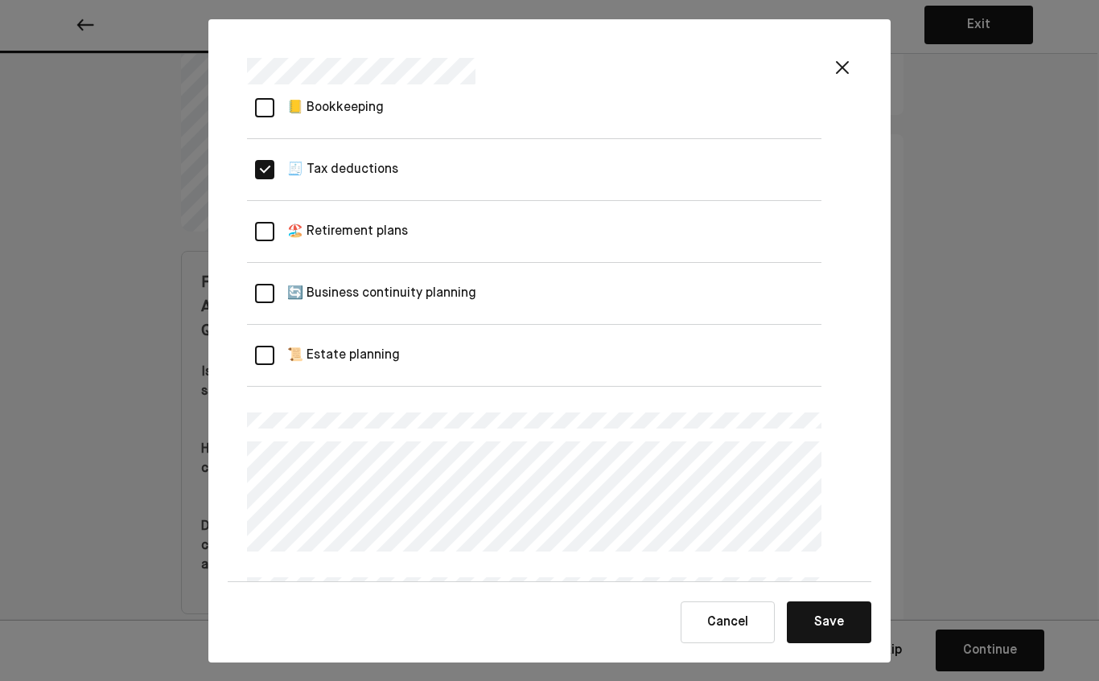
scroll to position [783, 0]
click at [273, 237] on div at bounding box center [264, 229] width 19 height 19
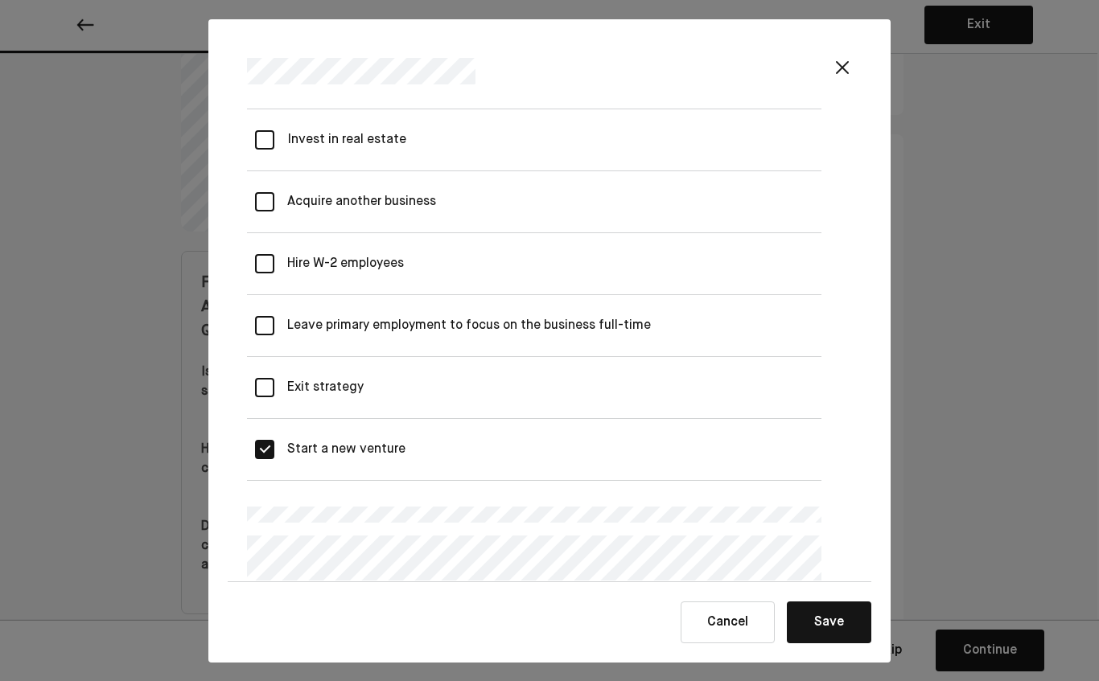
scroll to position [1342, 0]
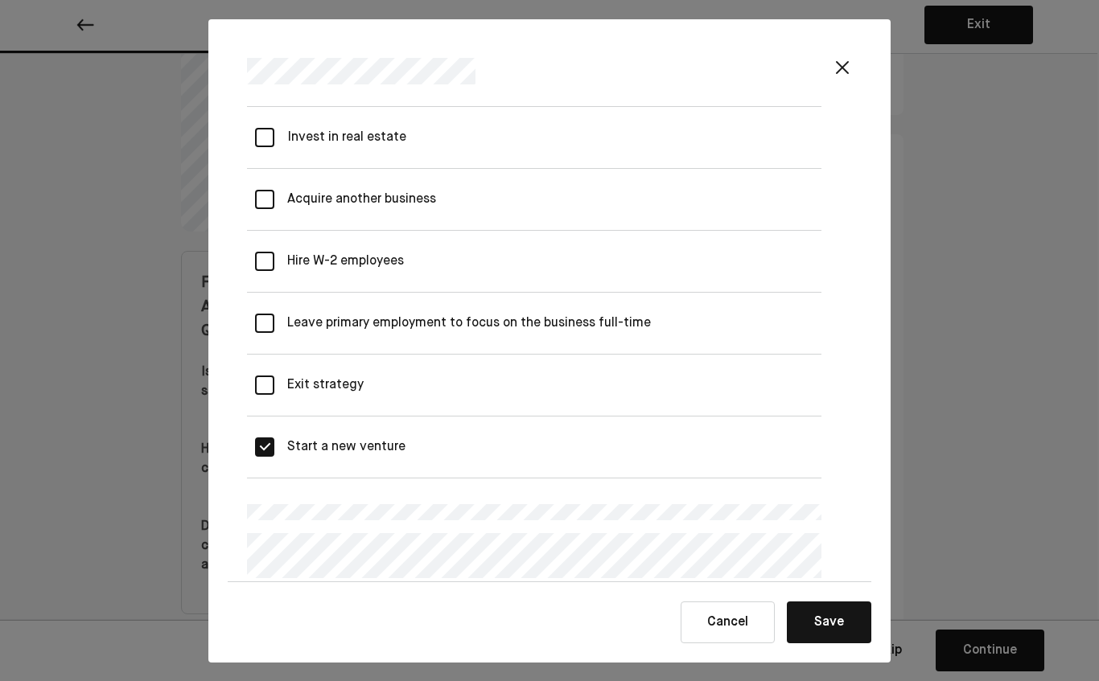
click at [274, 385] on strategy "Exit strategy" at bounding box center [318, 385] width 89 height 45
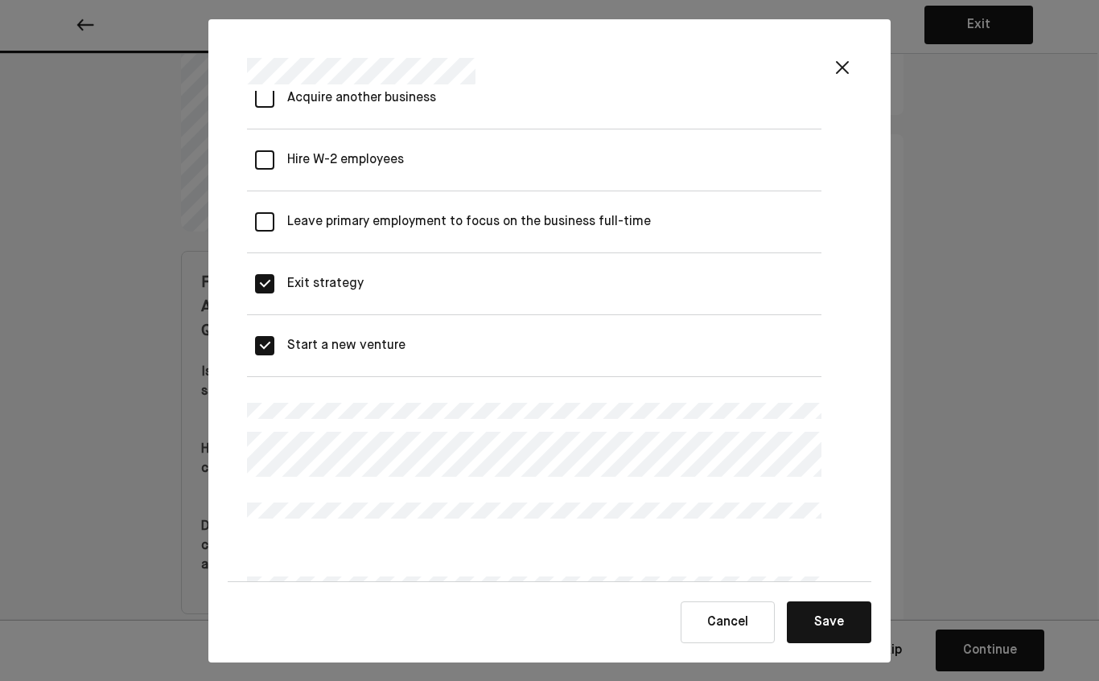
scroll to position [1445, 0]
click at [269, 273] on div "L" at bounding box center [263, 281] width 19 height 19
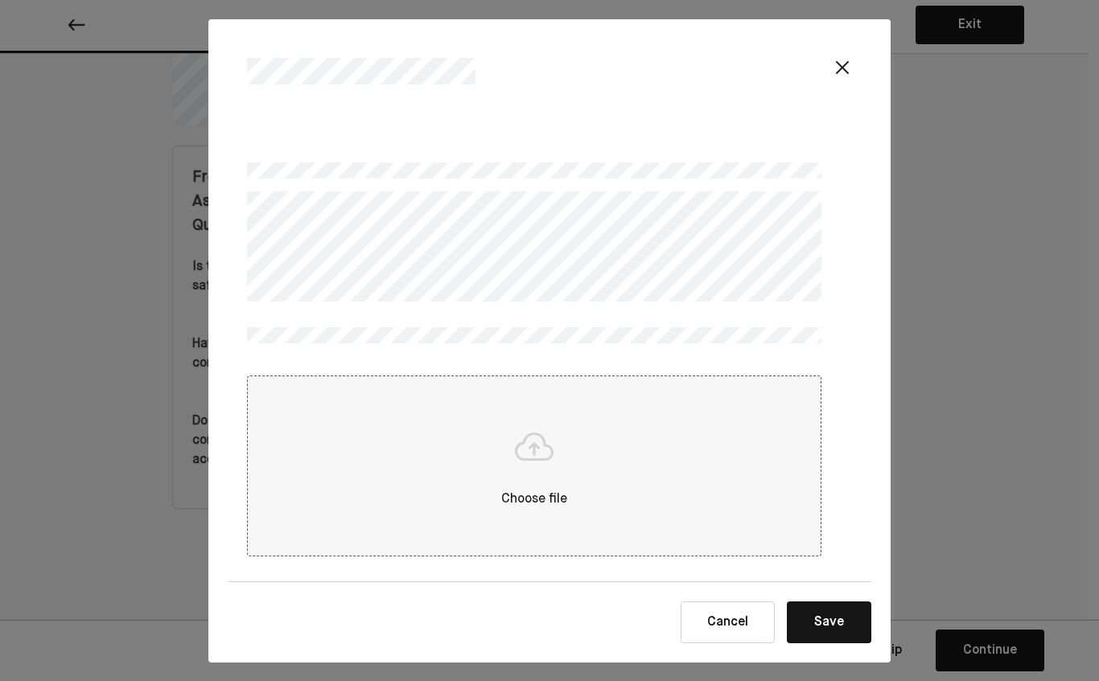
scroll to position [831, 10]
click at [841, 624] on button "Save" at bounding box center [829, 623] width 84 height 42
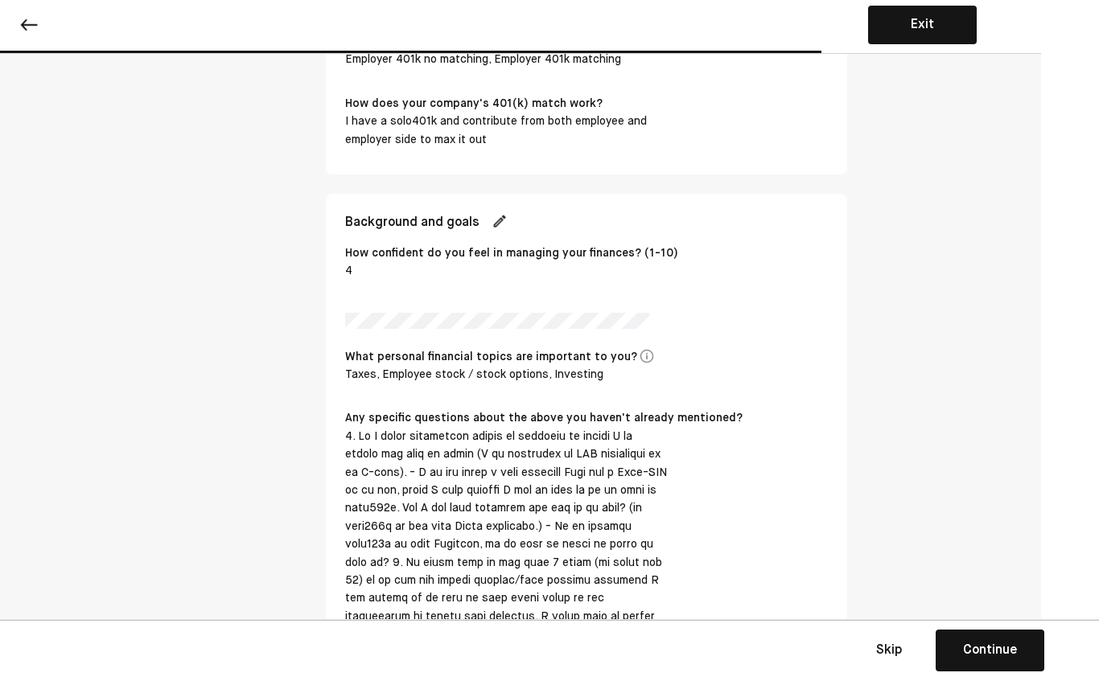
scroll to position [1849, 56]
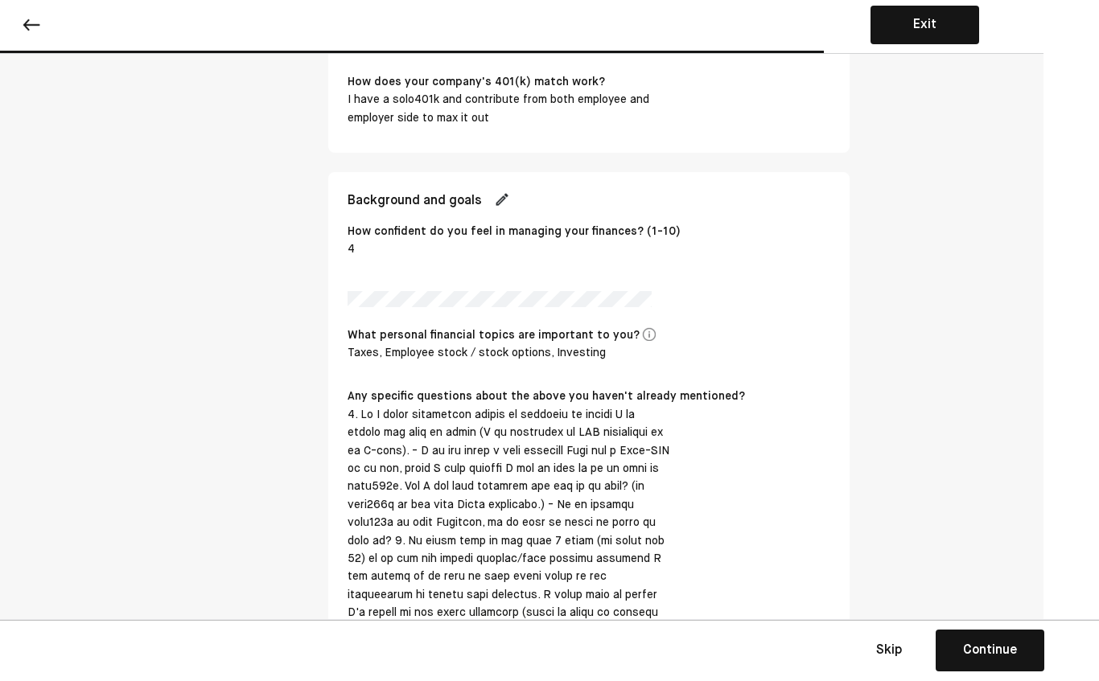
click at [510, 203] on img at bounding box center [502, 199] width 16 height 16
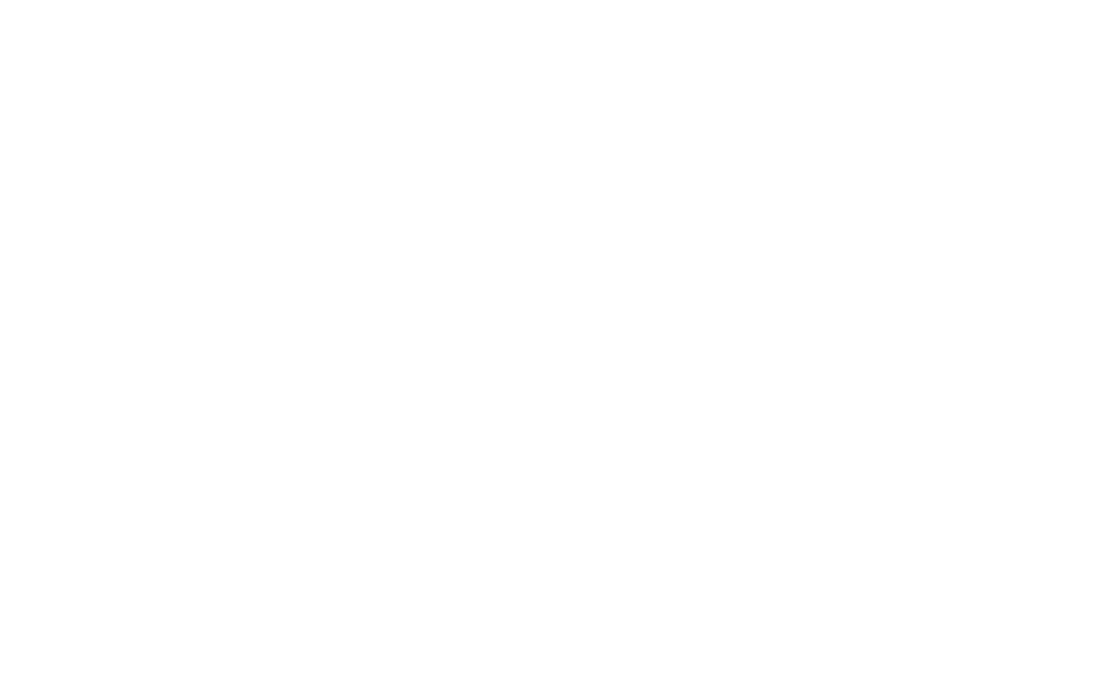
scroll to position [0, 0]
click at [663, 228] on div "Loading..." at bounding box center [549, 340] width 1099 height 681
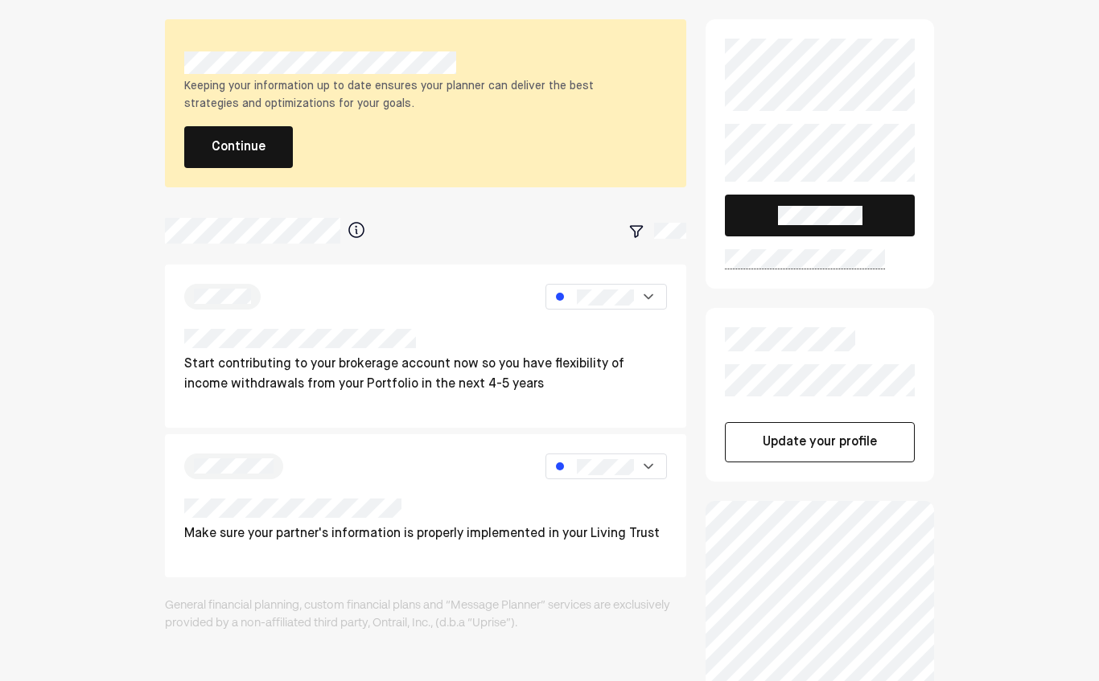
click at [246, 142] on button "Continue" at bounding box center [238, 147] width 109 height 42
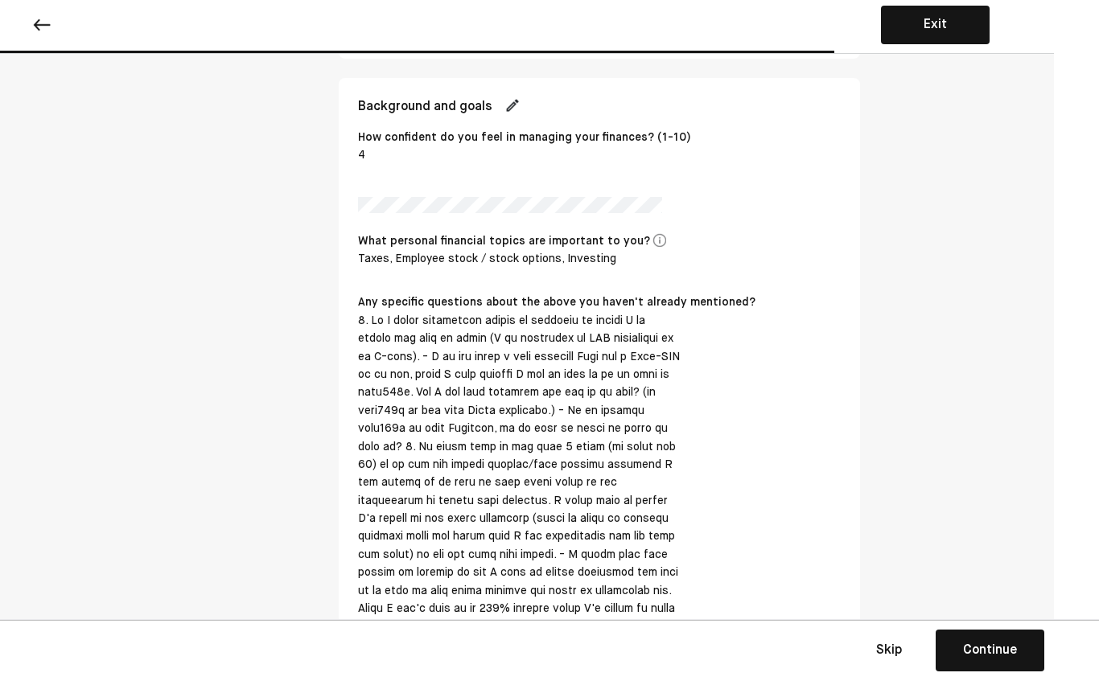
click at [520, 97] on img at bounding box center [512, 105] width 16 height 16
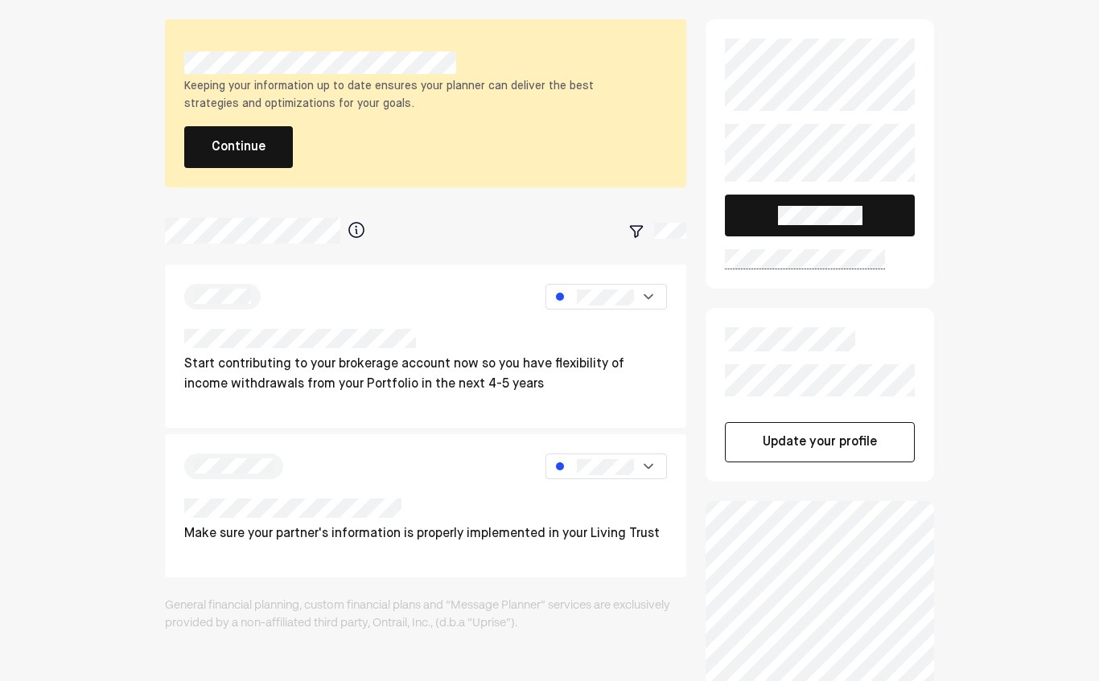
click at [248, 138] on button "Continue" at bounding box center [238, 147] width 109 height 42
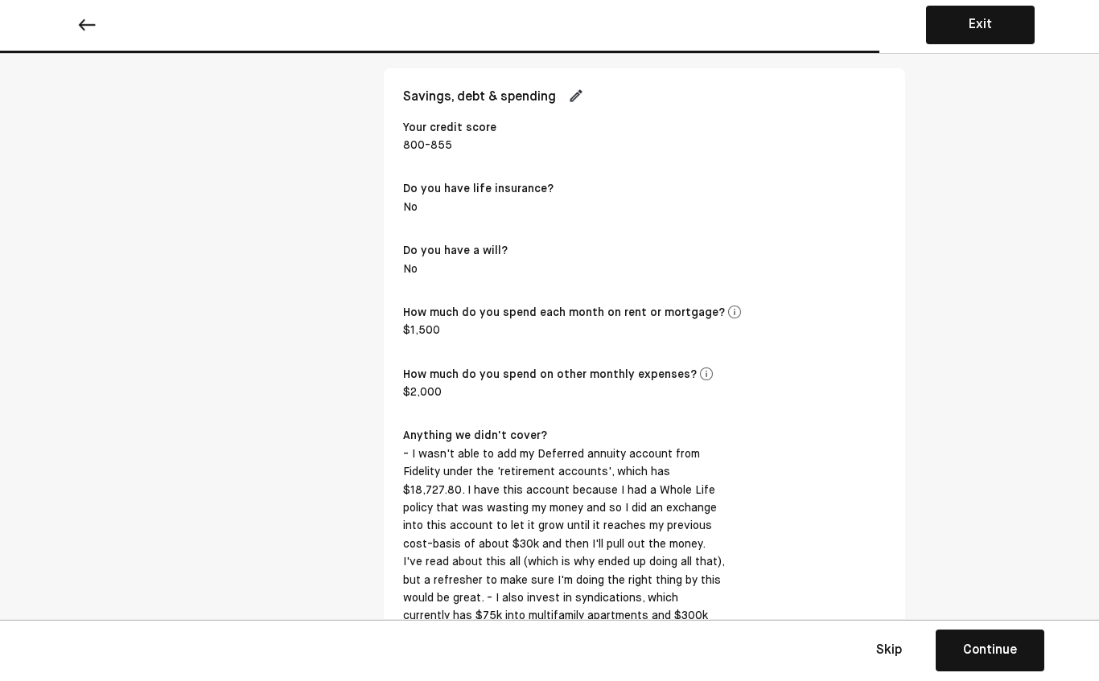
scroll to position [3277, 4]
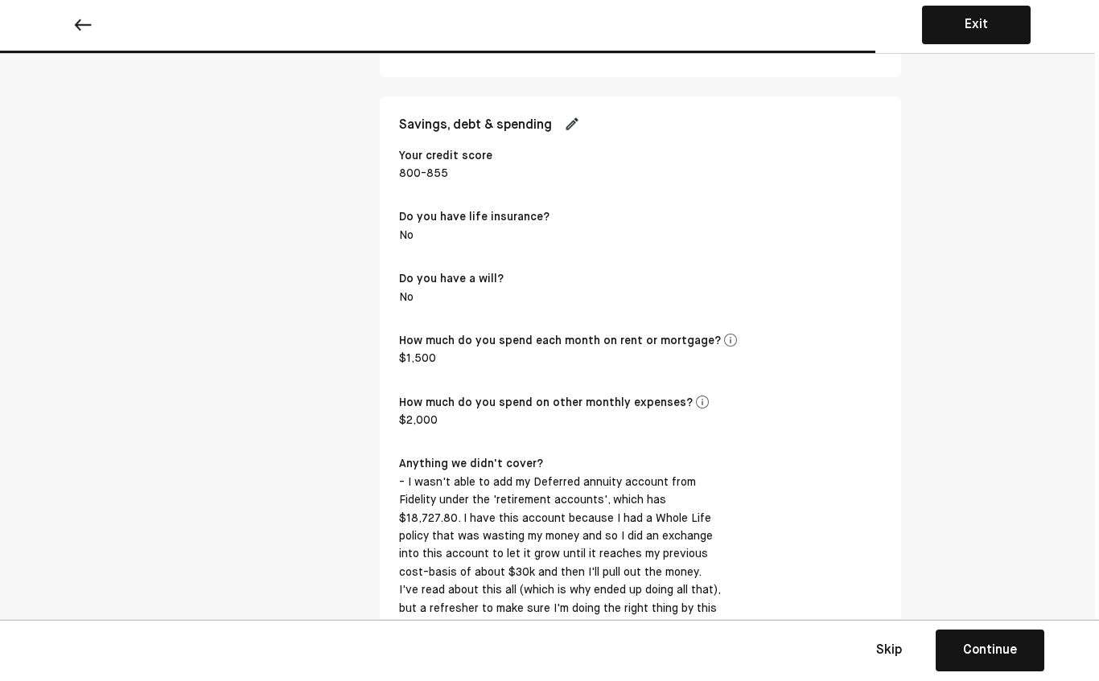
click at [580, 116] on img at bounding box center [572, 124] width 16 height 16
select select "*******"
select select "*****"
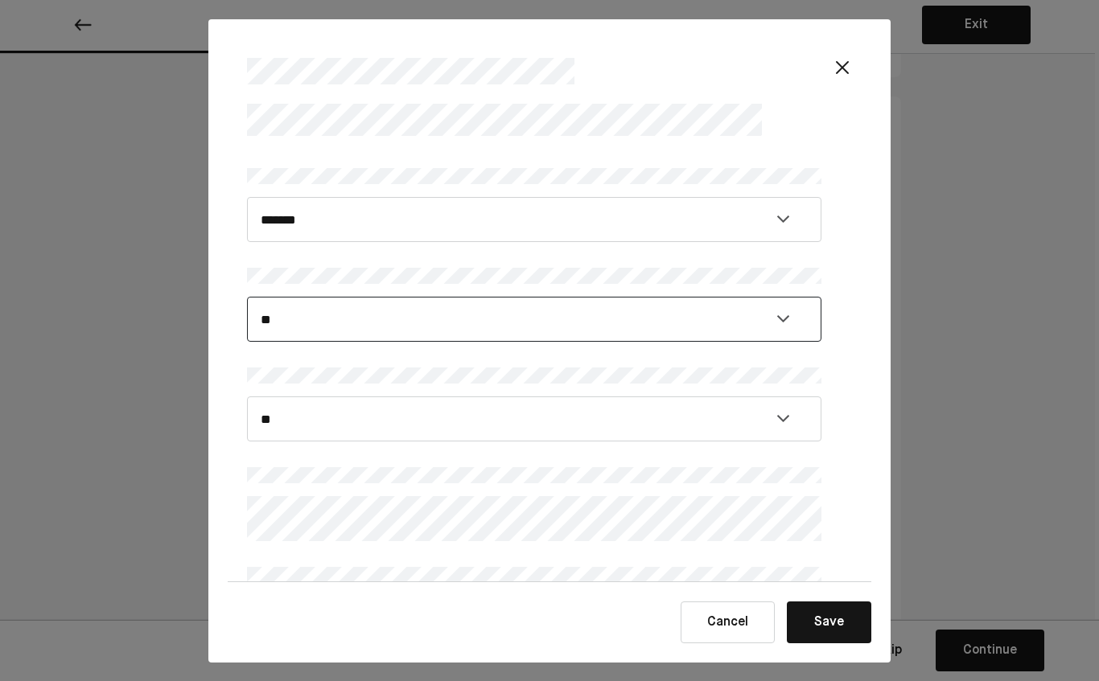
click at [617, 335] on select "**********" at bounding box center [534, 319] width 574 height 45
select select "****"
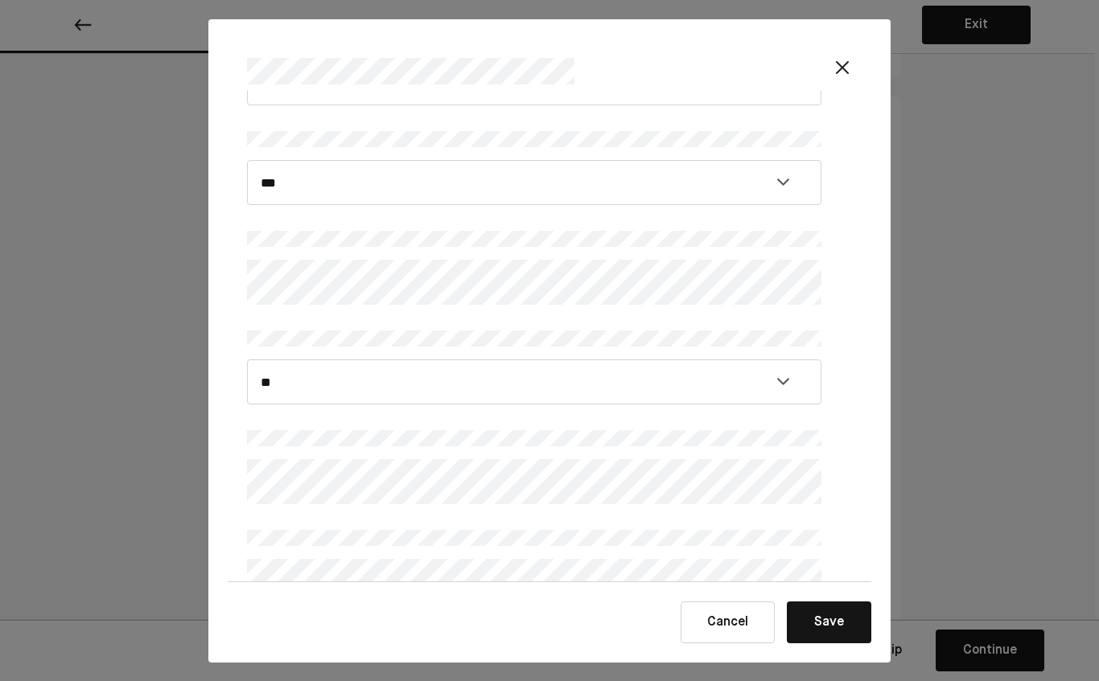
scroll to position [188, 0]
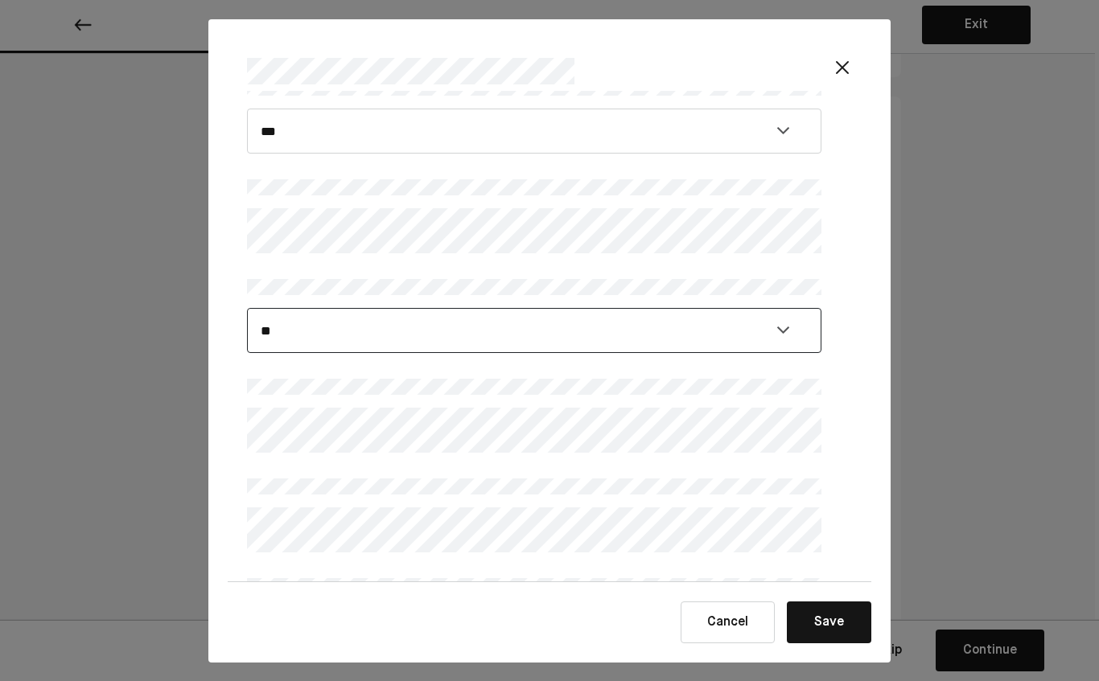
click at [563, 322] on select "**********" at bounding box center [534, 330] width 574 height 45
select select "****"
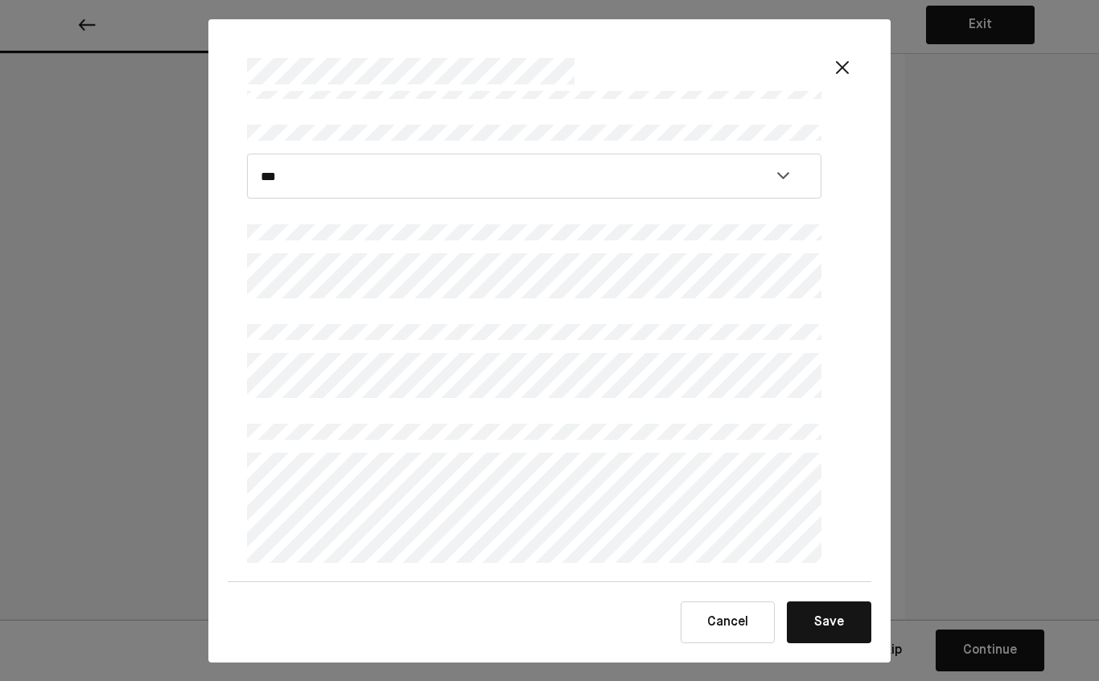
scroll to position [342, 0]
click at [870, 615] on button "Save" at bounding box center [829, 623] width 84 height 42
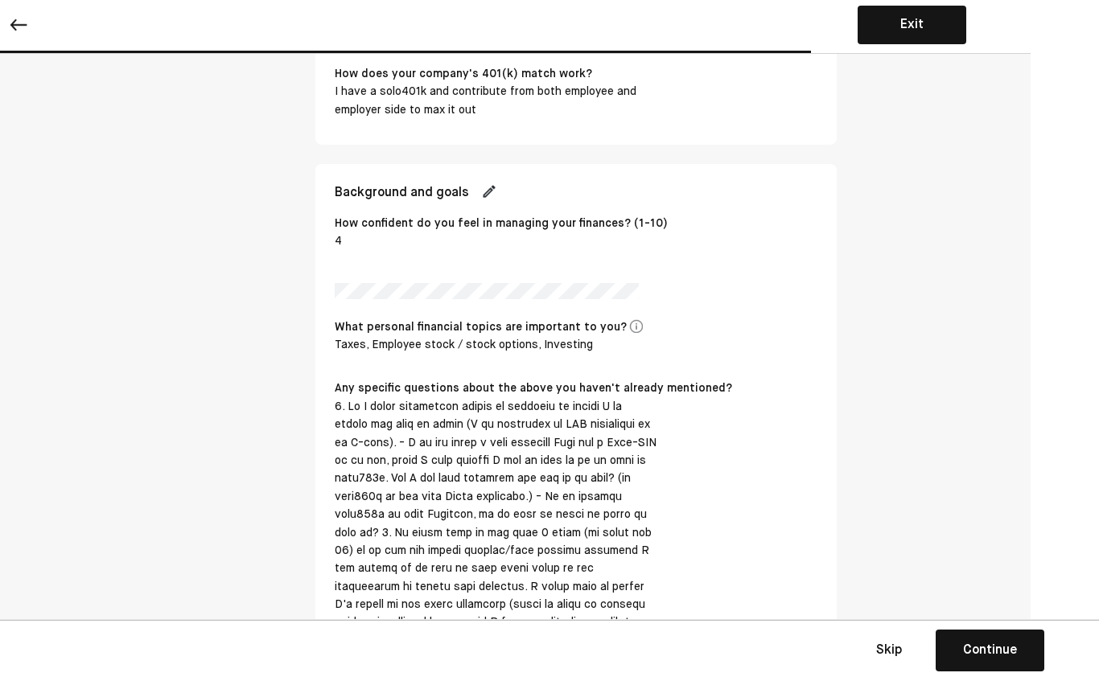
click at [497, 189] on img at bounding box center [489, 191] width 16 height 16
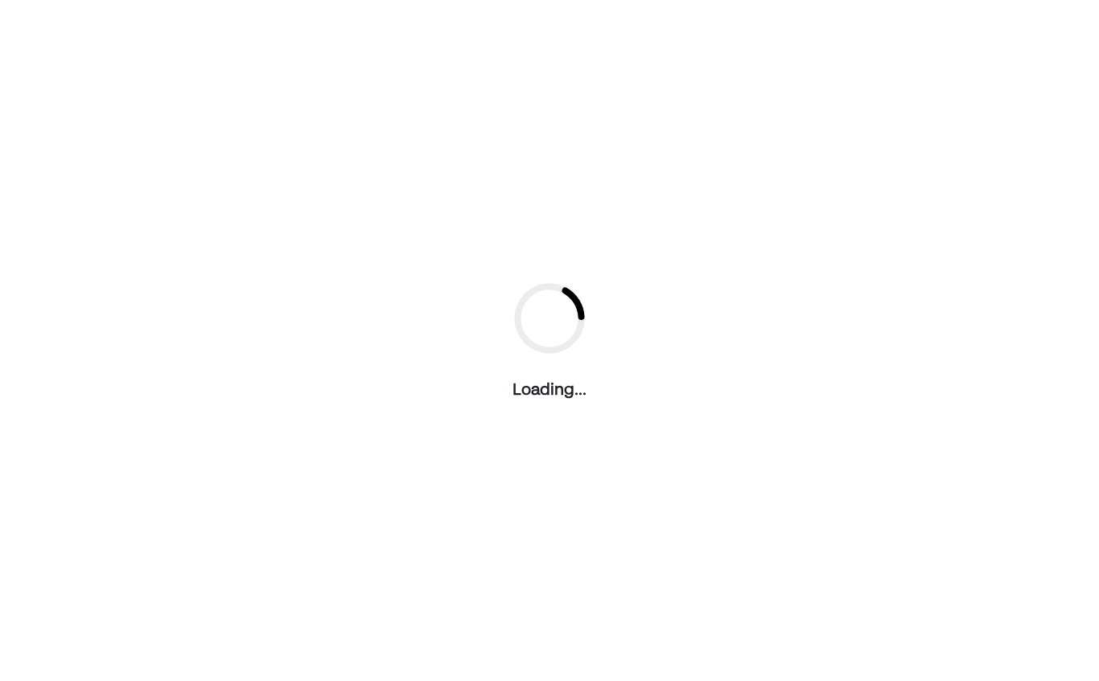
scroll to position [0, 0]
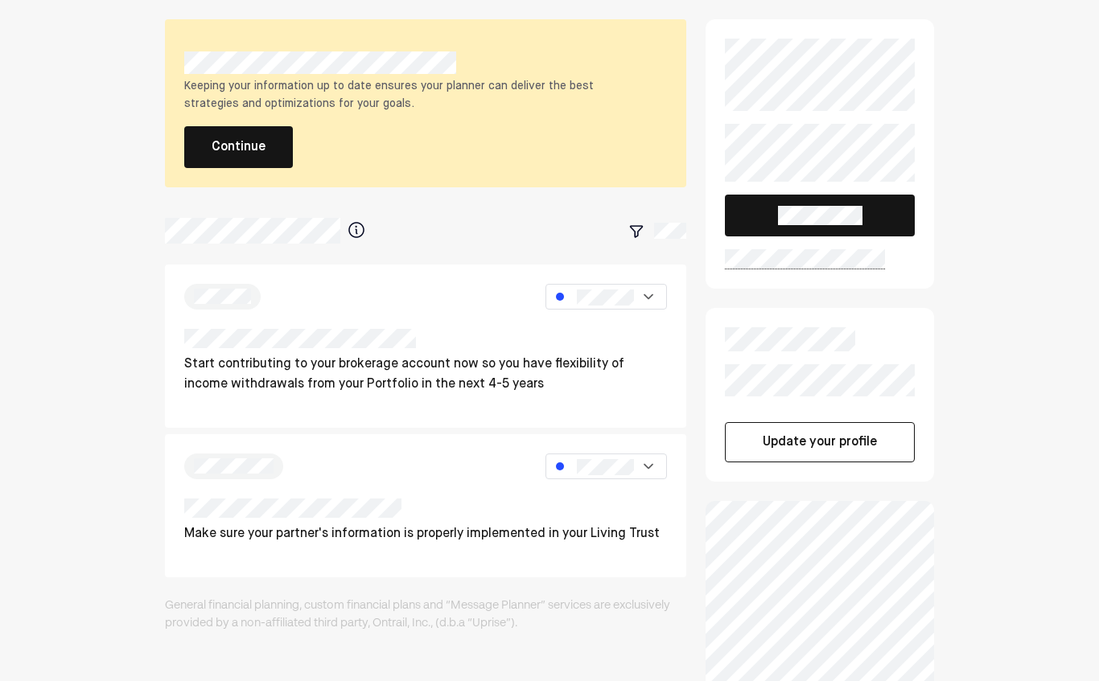
click at [254, 146] on button "Continue" at bounding box center [238, 147] width 109 height 42
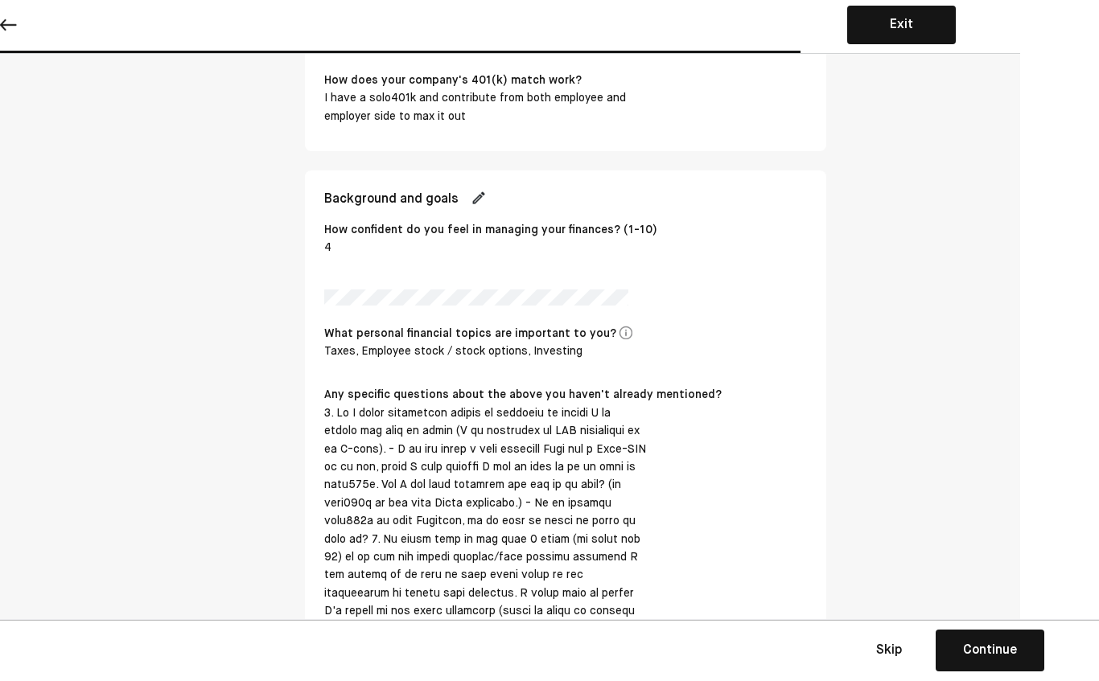
scroll to position [1849, 79]
click at [639, 393] on div "Any specific questions about the above you haven't already mentioned?" at bounding box center [522, 397] width 397 height 18
click at [615, 437] on div at bounding box center [485, 586] width 322 height 360
click at [632, 331] on img at bounding box center [625, 334] width 13 height 13
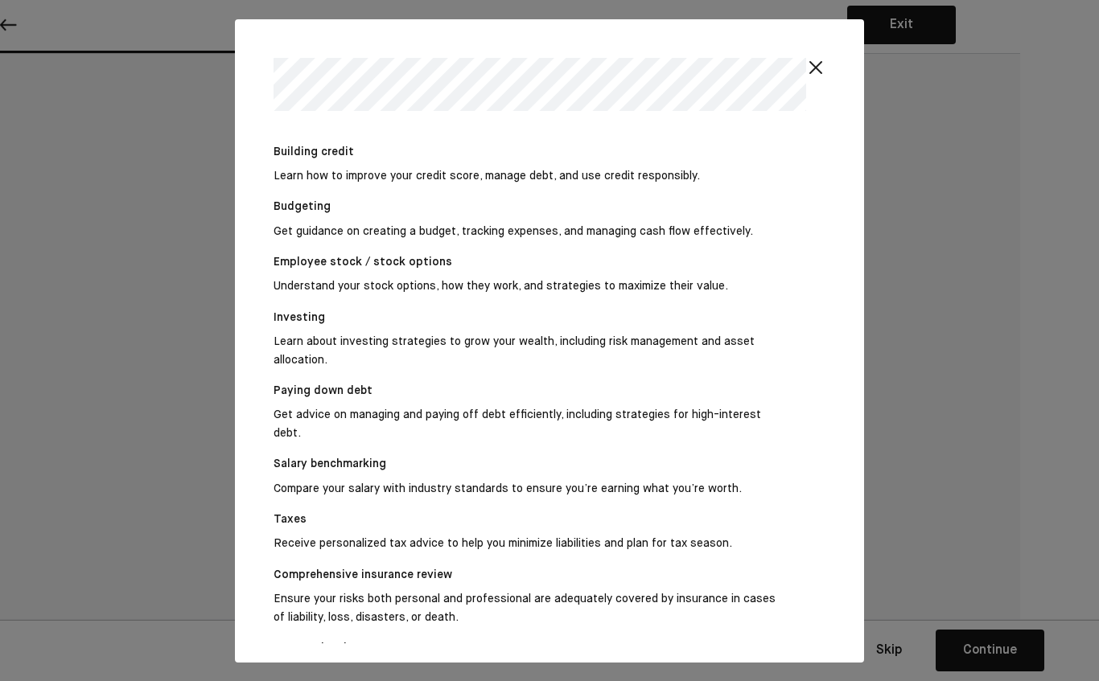
click at [825, 64] on img at bounding box center [815, 67] width 19 height 19
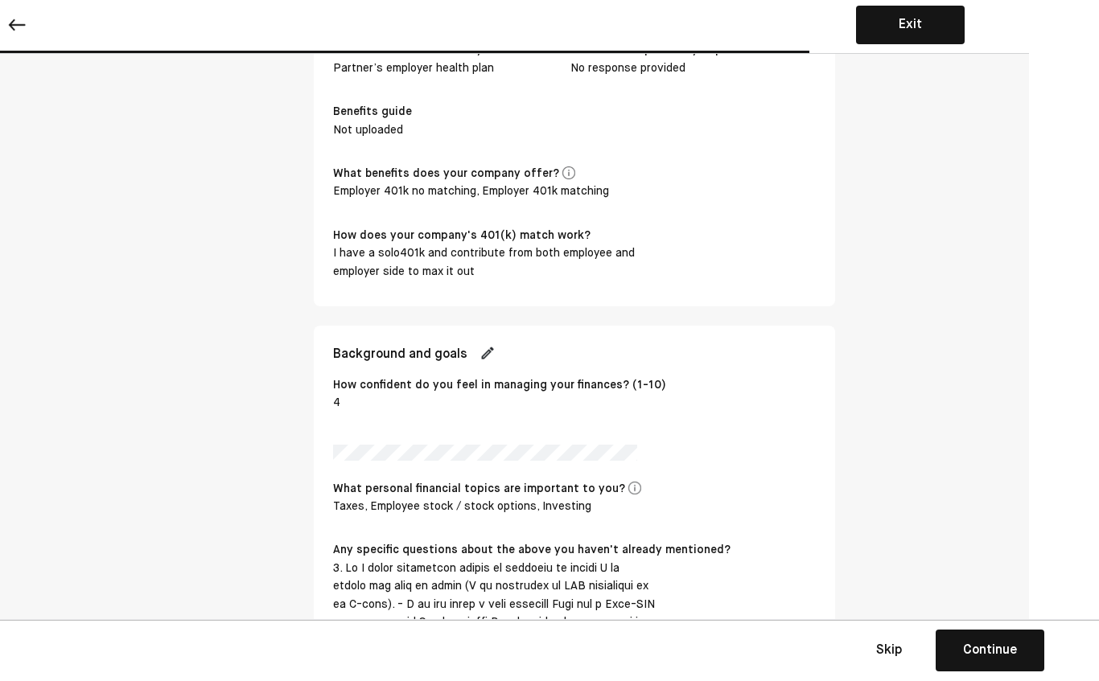
click at [495, 352] on img at bounding box center [487, 353] width 16 height 16
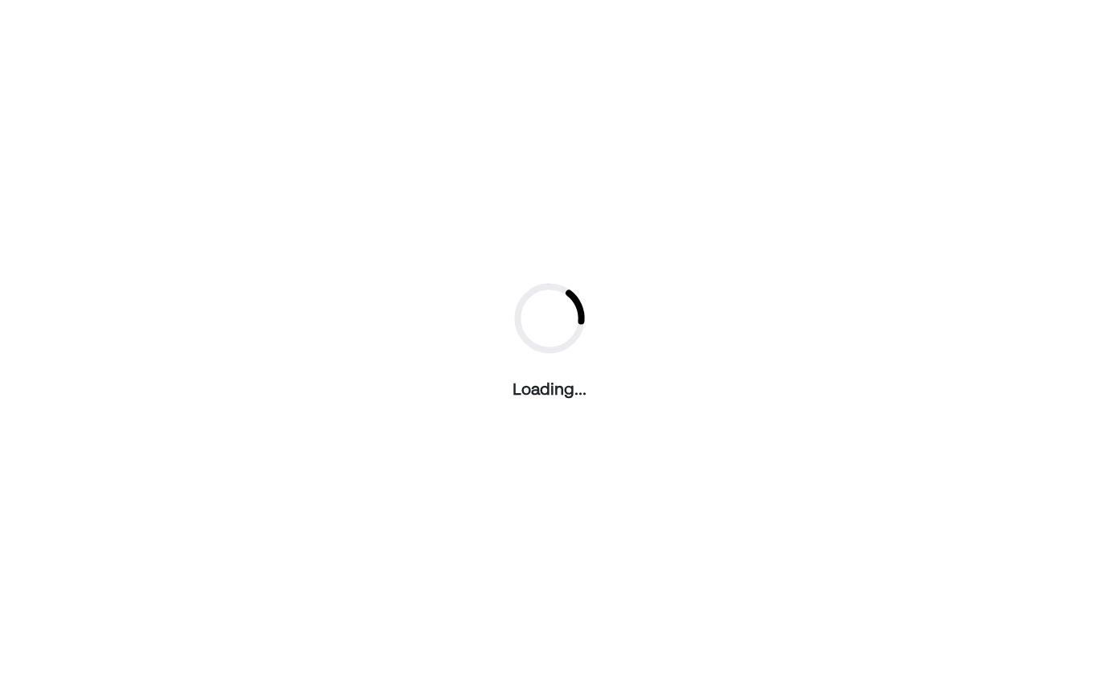
scroll to position [0, 0]
click at [776, 187] on div "Loading..." at bounding box center [549, 340] width 1099 height 681
click at [579, 306] on icon "animation" at bounding box center [549, 318] width 64 height 64
click at [449, 365] on div "Loading..." at bounding box center [549, 340] width 1099 height 681
click at [549, 334] on icon "animation" at bounding box center [549, 318] width 64 height 64
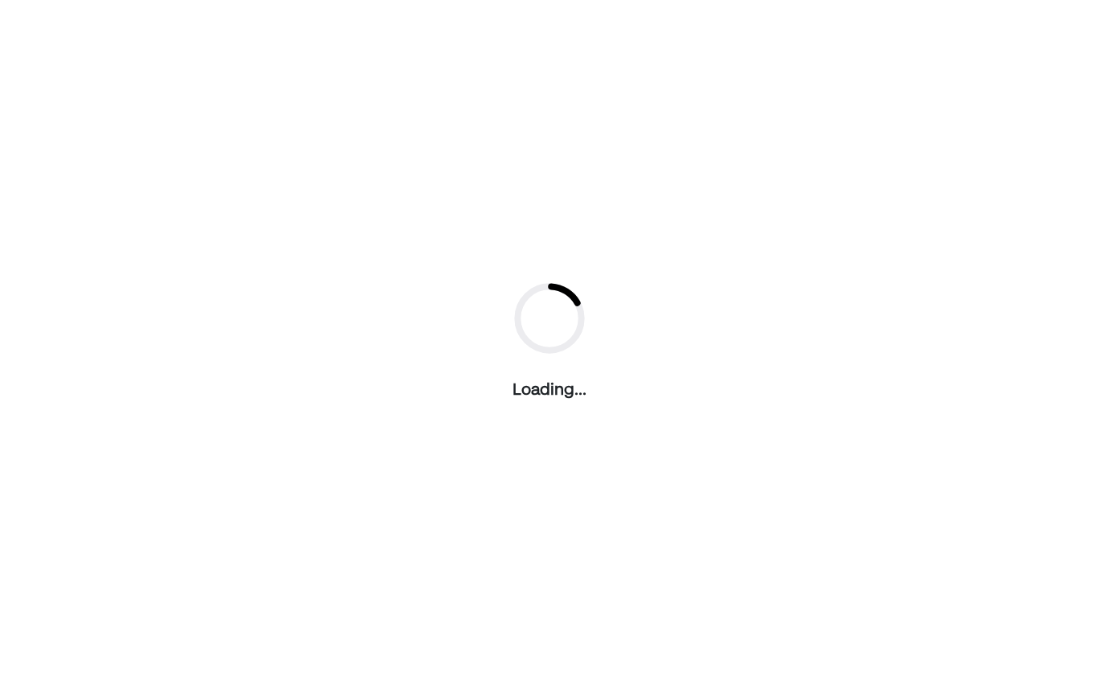
click at [555, 302] on icon "animation" at bounding box center [549, 318] width 64 height 64
click at [549, 319] on icon "animation" at bounding box center [549, 318] width 64 height 64
click at [984, 93] on div "Loading..." at bounding box center [549, 340] width 1099 height 681
click at [1014, 37] on div "Loading..." at bounding box center [549, 340] width 1099 height 681
click at [859, 68] on div "Loading..." at bounding box center [549, 340] width 1099 height 681
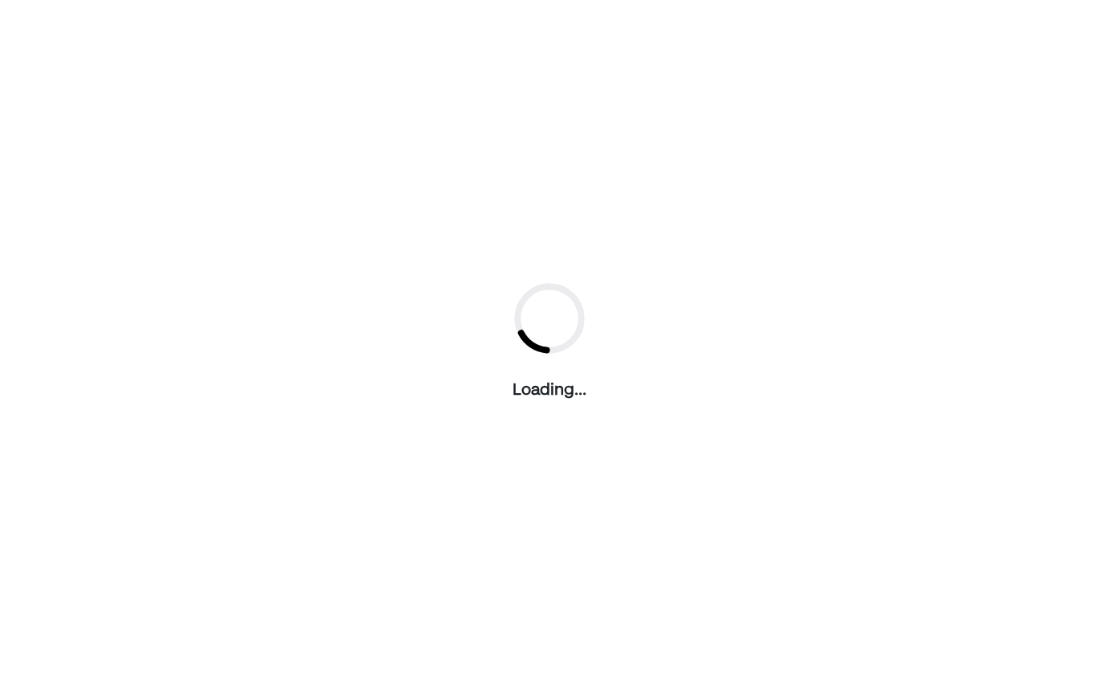
click at [615, 69] on div "Loading..." at bounding box center [549, 340] width 1099 height 681
click at [383, 76] on div "Loading..." at bounding box center [549, 340] width 1099 height 681
click at [226, 162] on div "Loading..." at bounding box center [549, 340] width 1099 height 681
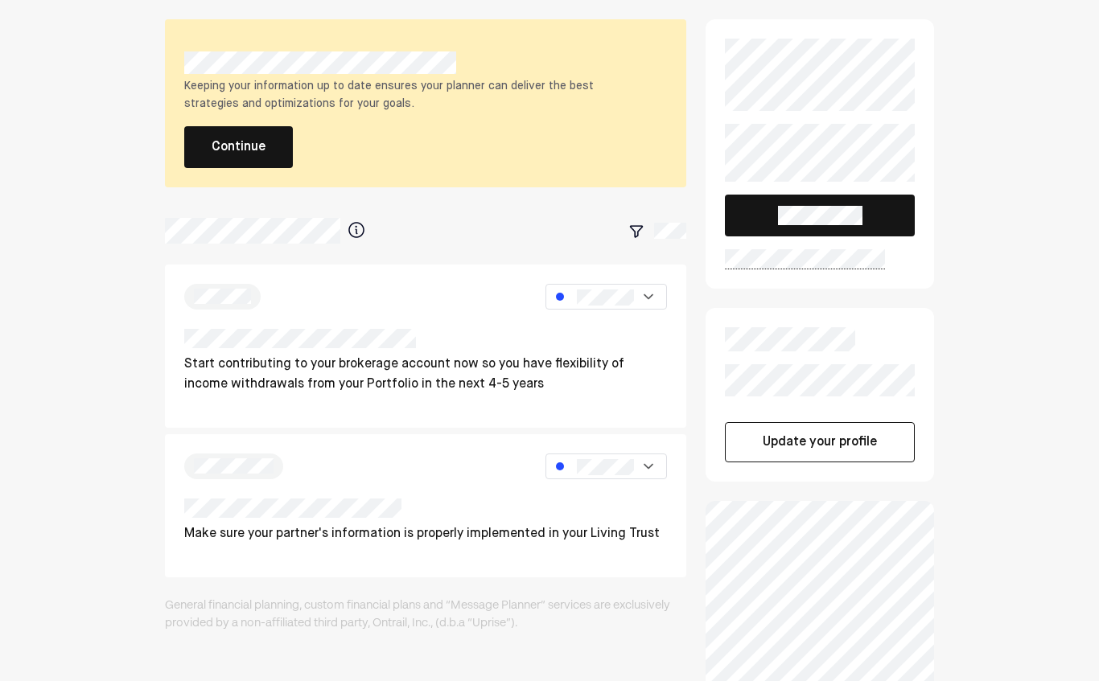
click at [209, 146] on button "Continue" at bounding box center [238, 147] width 109 height 42
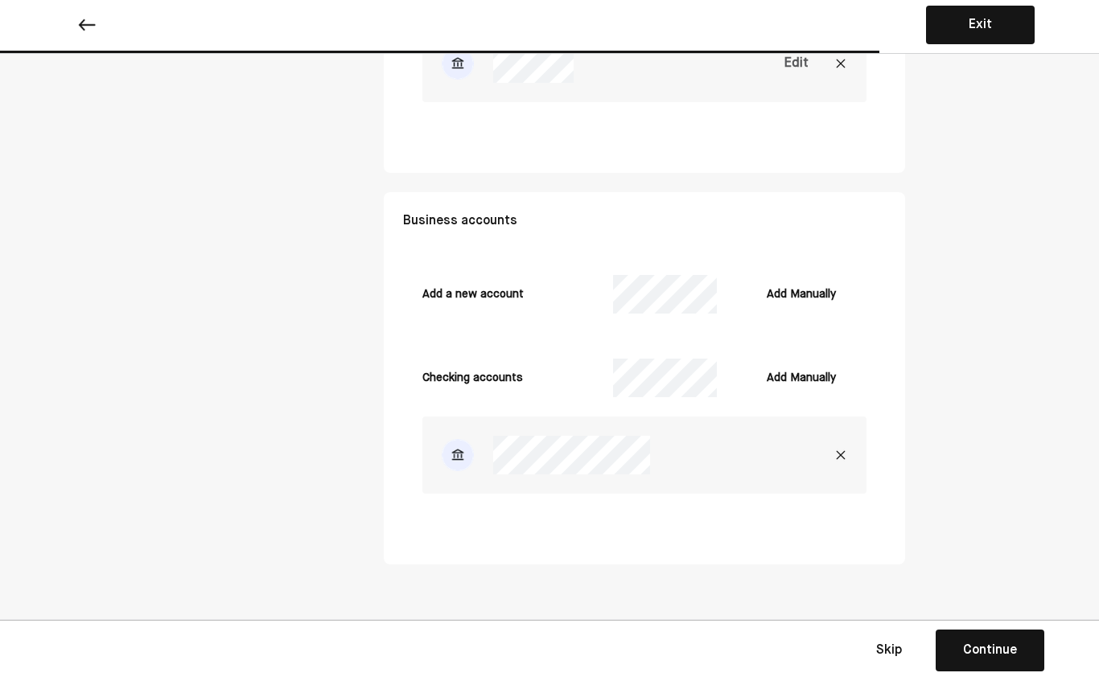
scroll to position [5999, 0]
click at [1005, 648] on div "Continue" at bounding box center [990, 650] width 54 height 19
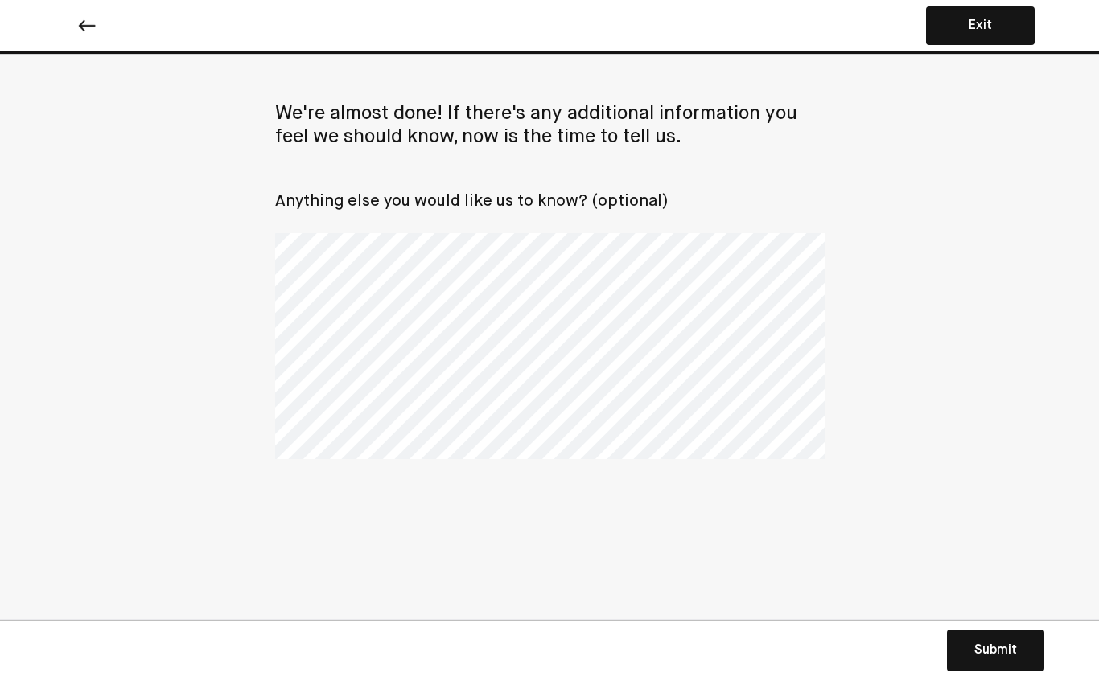
click at [997, 652] on div "Submit" at bounding box center [995, 650] width 43 height 19
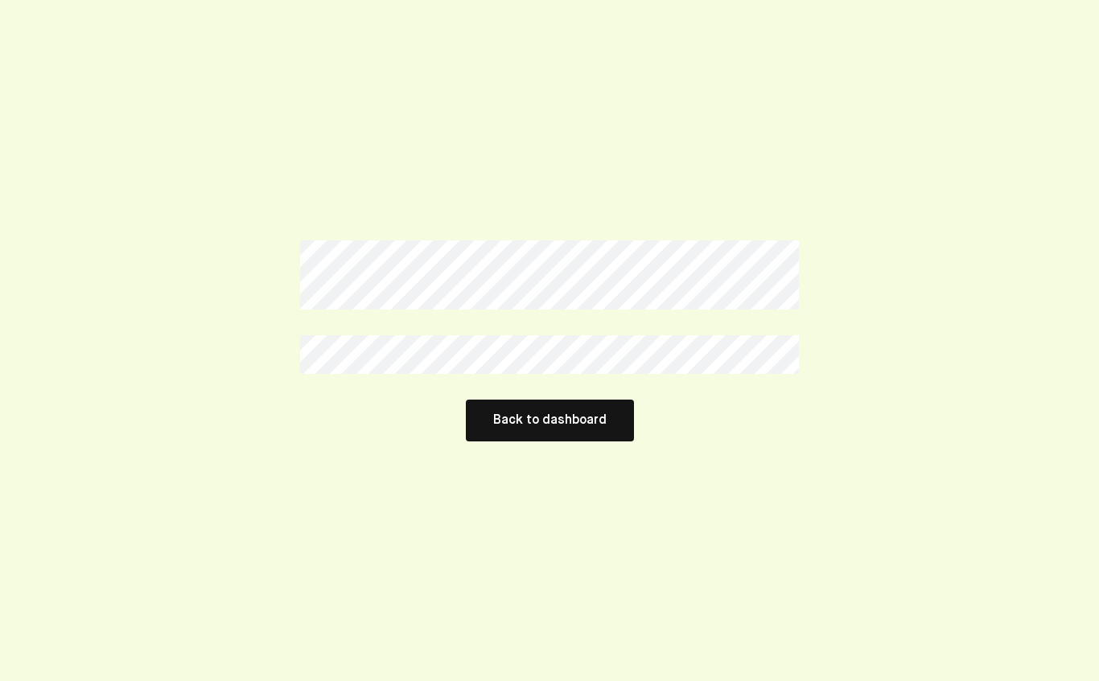
click at [558, 413] on button "Back to dashboard" at bounding box center [550, 421] width 168 height 42
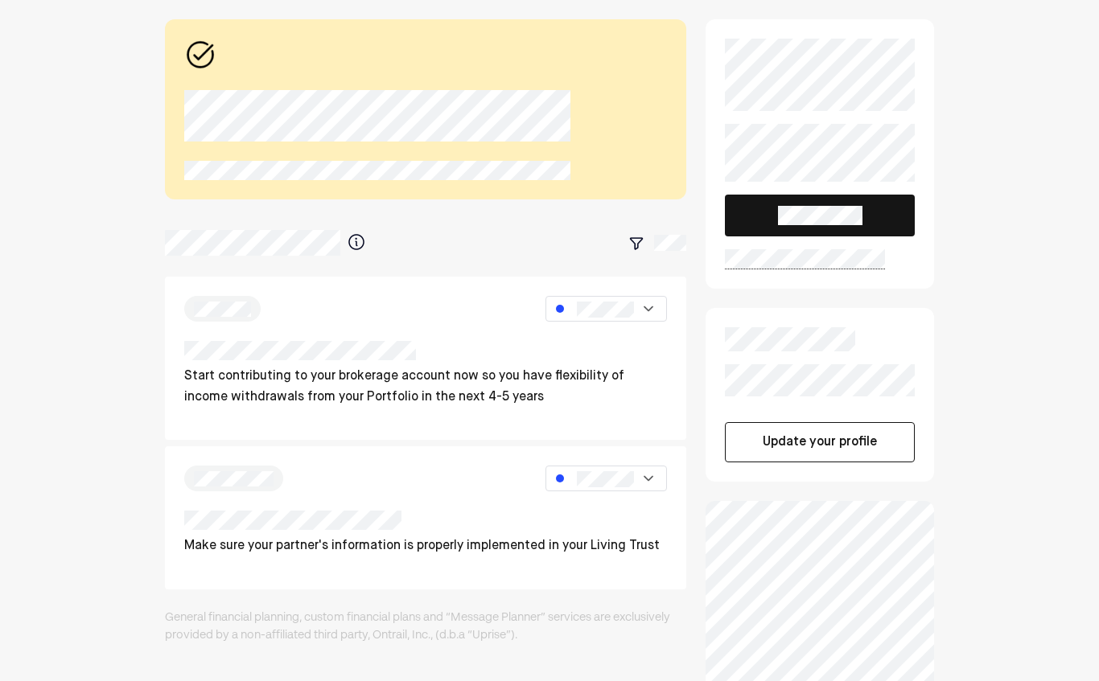
click at [838, 199] on button at bounding box center [820, 216] width 190 height 42
